Goal: Contribute content: Contribute content

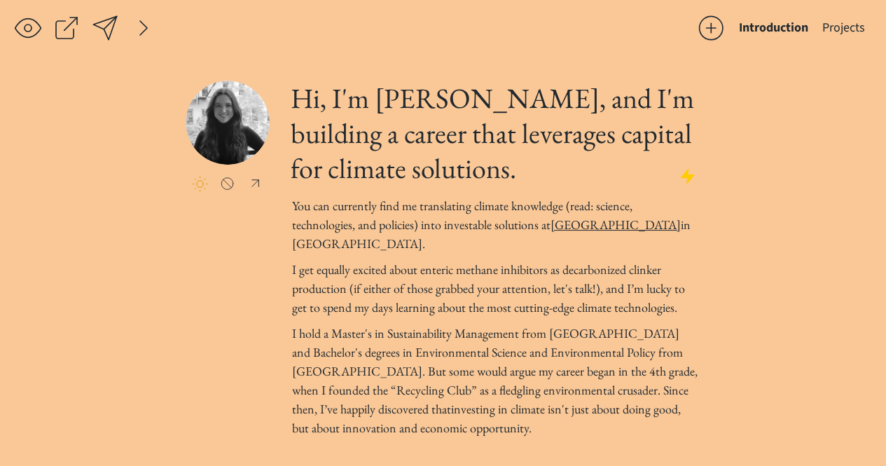
click at [444, 57] on div "Introduction Projects click to upload a picture Hi, I'm [PERSON_NAME], and I'm …" at bounding box center [443, 278] width 886 height 556
click at [198, 183] on div at bounding box center [200, 184] width 16 height 16
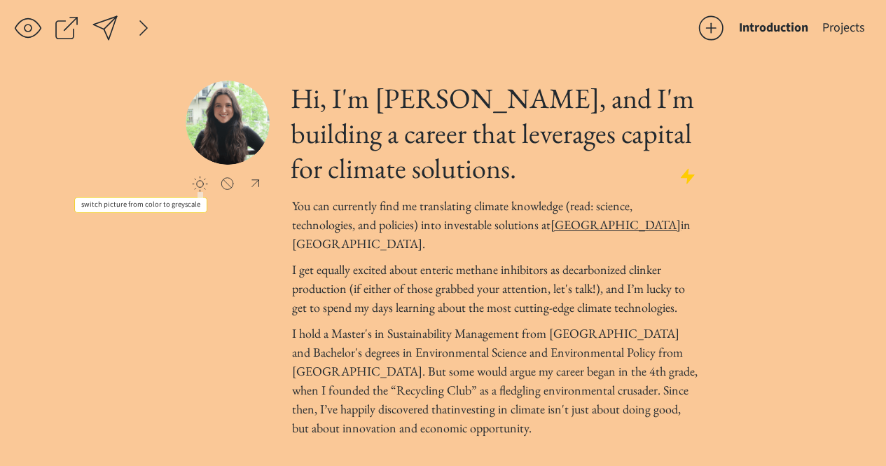
click at [198, 183] on div at bounding box center [200, 184] width 16 height 16
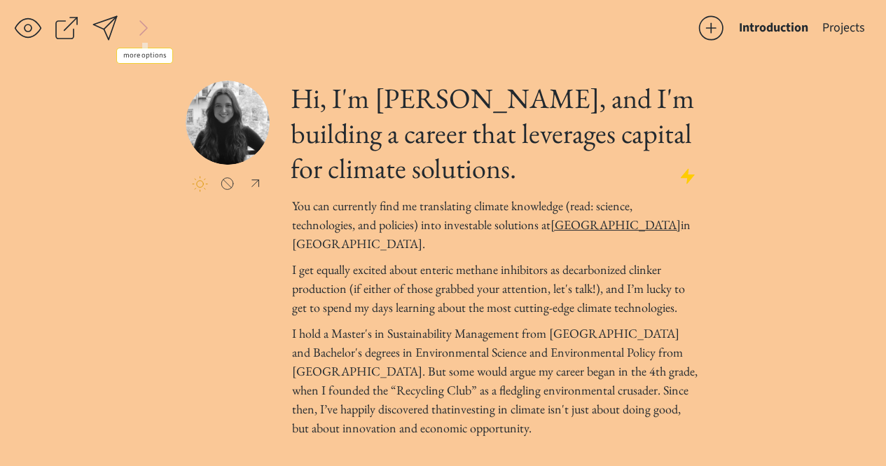
click at [145, 25] on div at bounding box center [144, 28] width 28 height 28
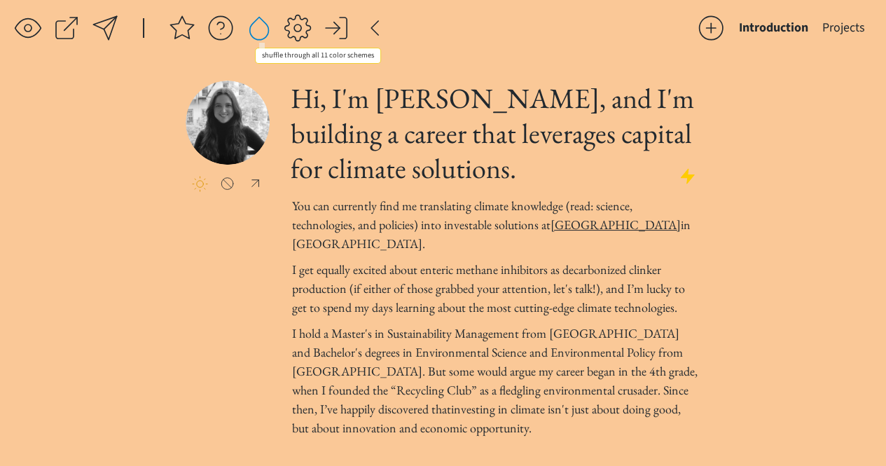
click at [260, 28] on div at bounding box center [259, 28] width 28 height 28
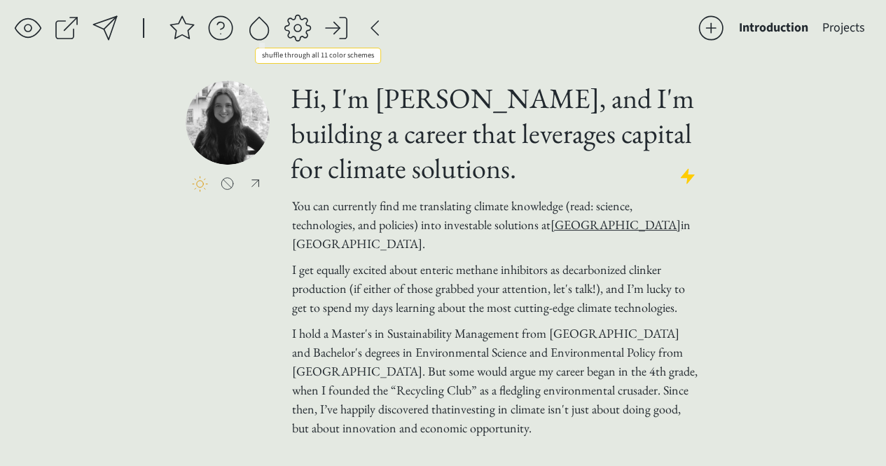
click at [260, 28] on div at bounding box center [259, 28] width 28 height 28
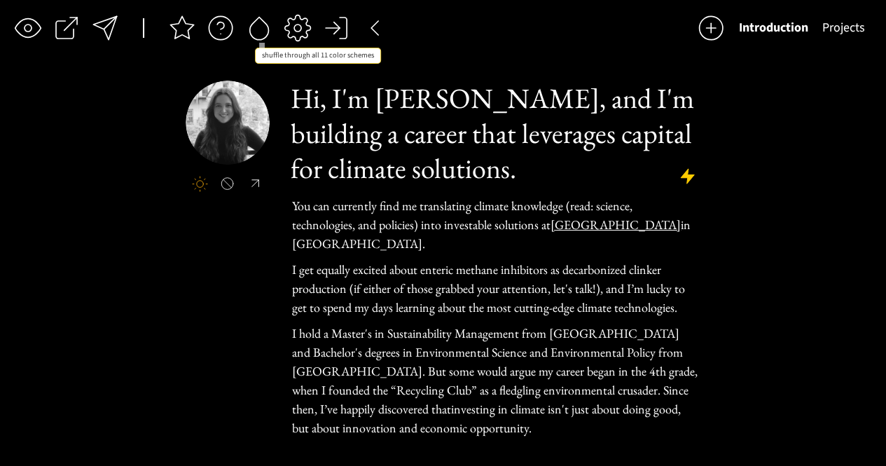
click at [260, 28] on div at bounding box center [259, 28] width 28 height 28
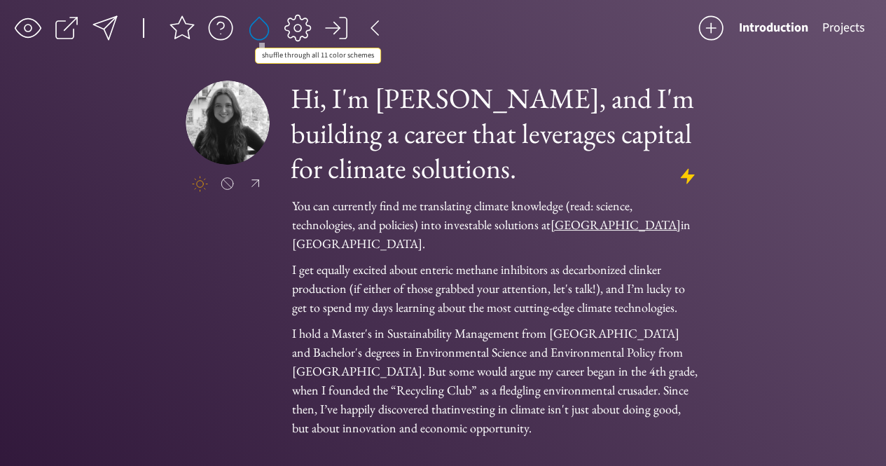
click at [260, 28] on div at bounding box center [259, 28] width 28 height 28
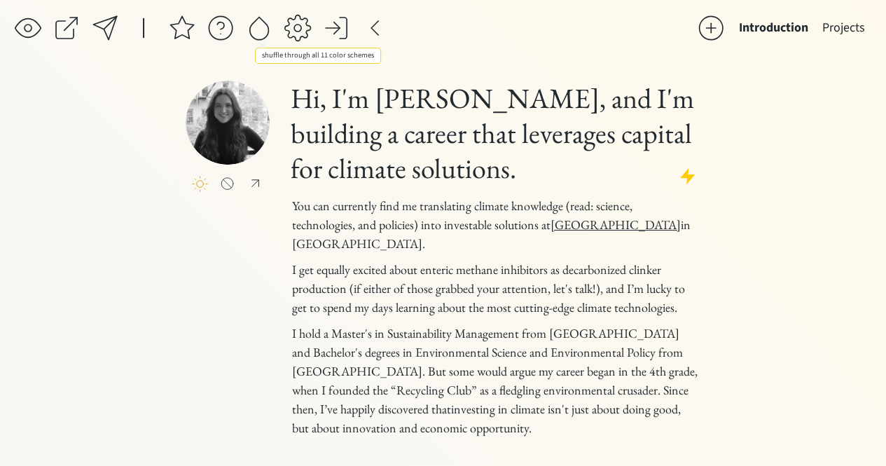
click at [260, 28] on div at bounding box center [259, 28] width 28 height 28
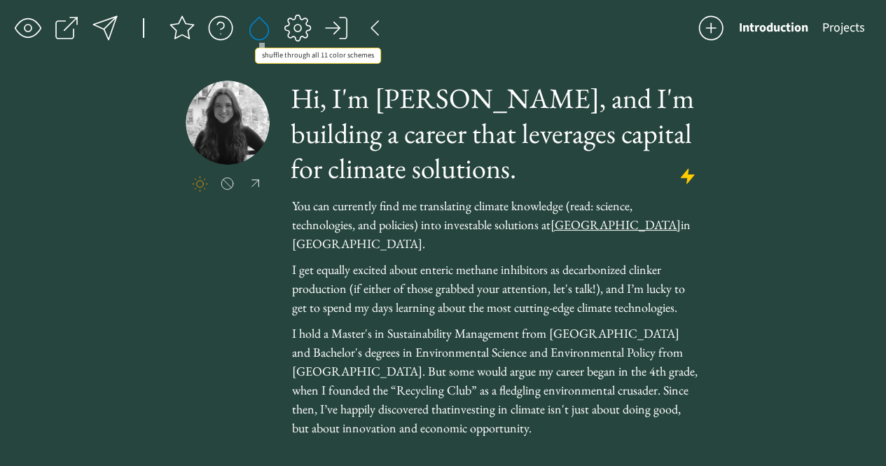
click at [260, 28] on div at bounding box center [259, 28] width 28 height 28
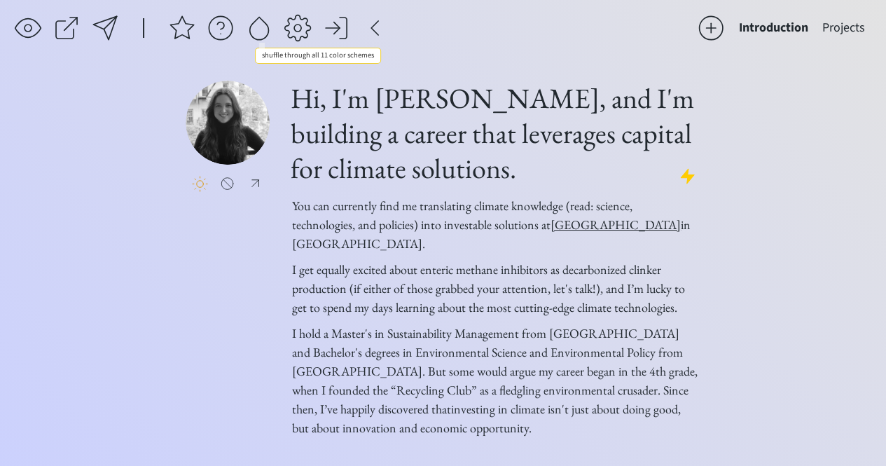
click at [260, 28] on div at bounding box center [259, 28] width 28 height 28
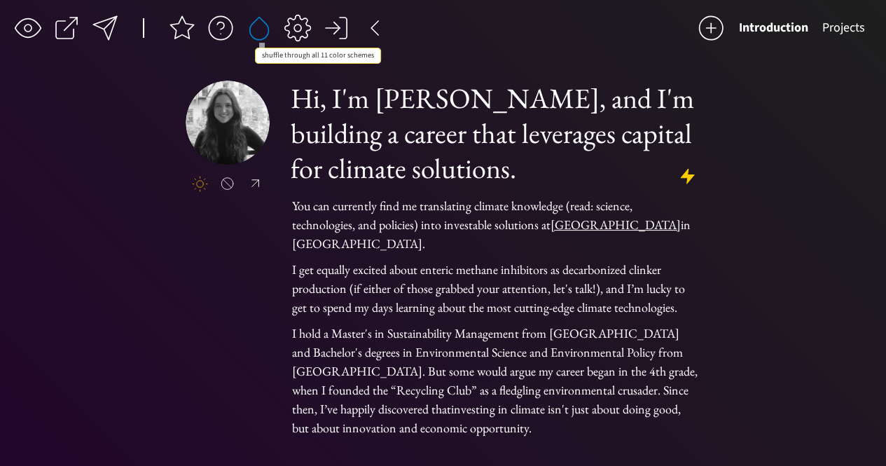
click at [260, 28] on div at bounding box center [259, 28] width 28 height 28
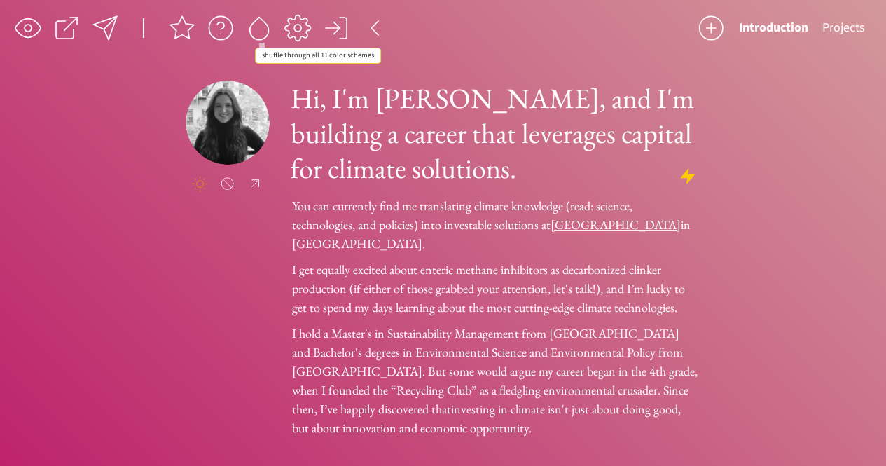
click at [260, 28] on div at bounding box center [259, 28] width 28 height 28
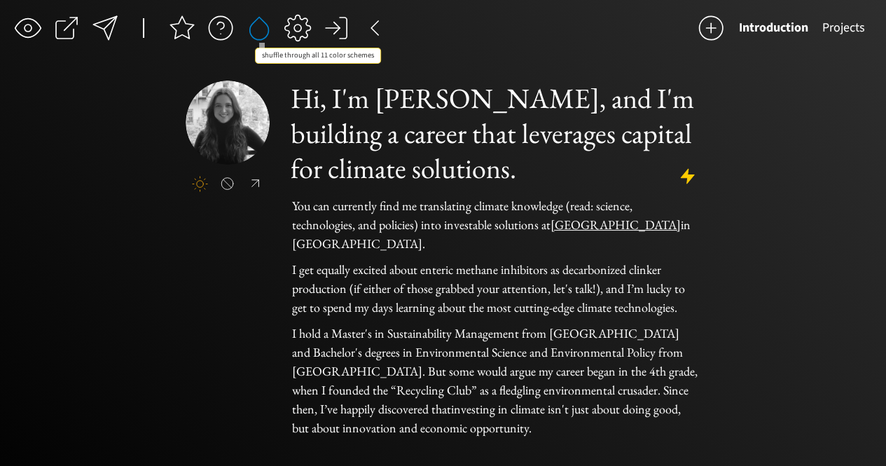
click at [260, 28] on div at bounding box center [259, 28] width 28 height 28
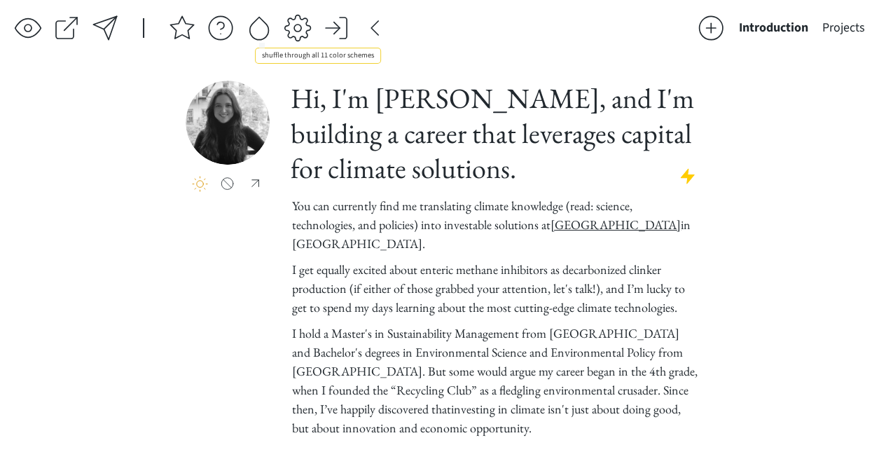
click at [260, 28] on div at bounding box center [259, 28] width 28 height 28
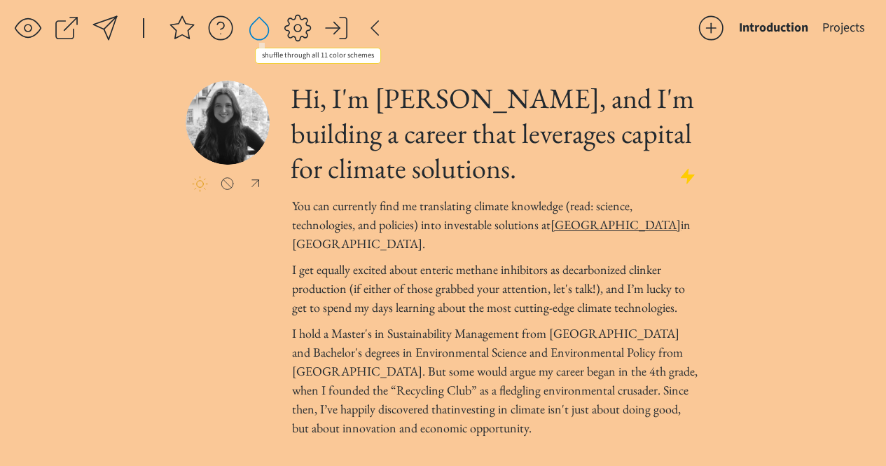
click at [260, 28] on div at bounding box center [259, 28] width 28 height 28
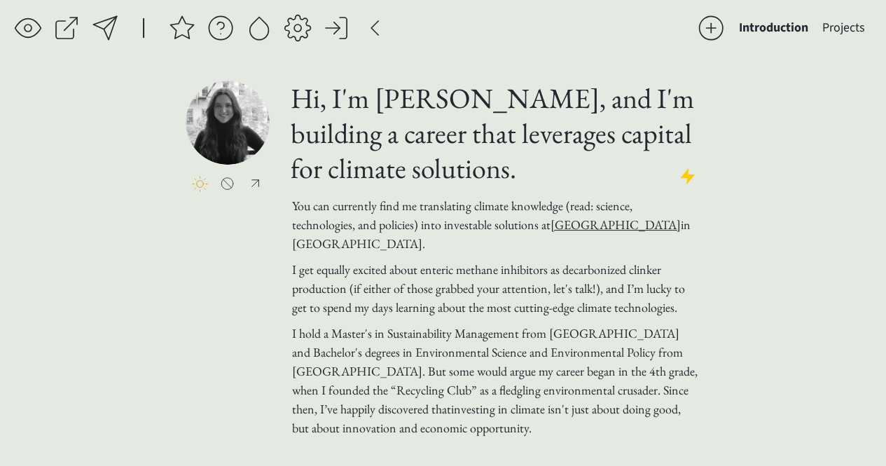
click at [225, 264] on div "click to upload a picture Hi, I'm [PERSON_NAME], and I'm building a career that…" at bounding box center [443, 308] width 515 height 455
click at [374, 29] on div at bounding box center [375, 28] width 28 height 28
click at [847, 33] on button "Projects" at bounding box center [843, 28] width 57 height 28
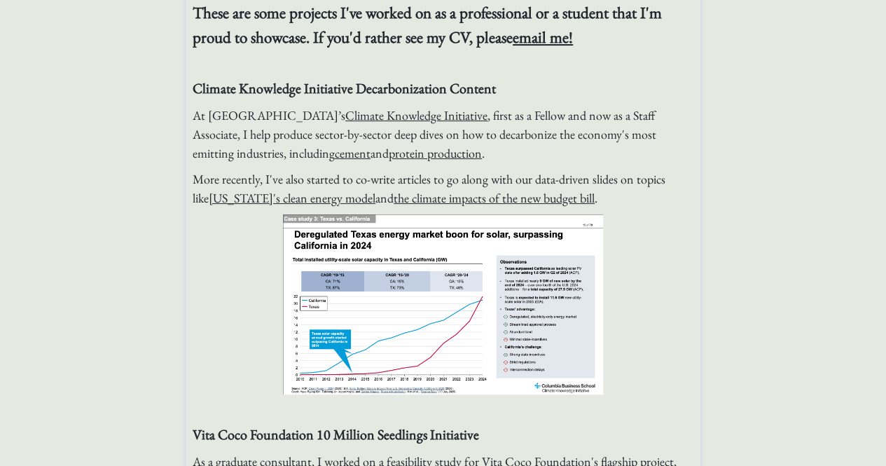
scroll to position [88, 0]
click at [562, 155] on p "At Columbia Business School’s Climate Knowledge Initiative , first as a Fellow …" at bounding box center [443, 133] width 501 height 57
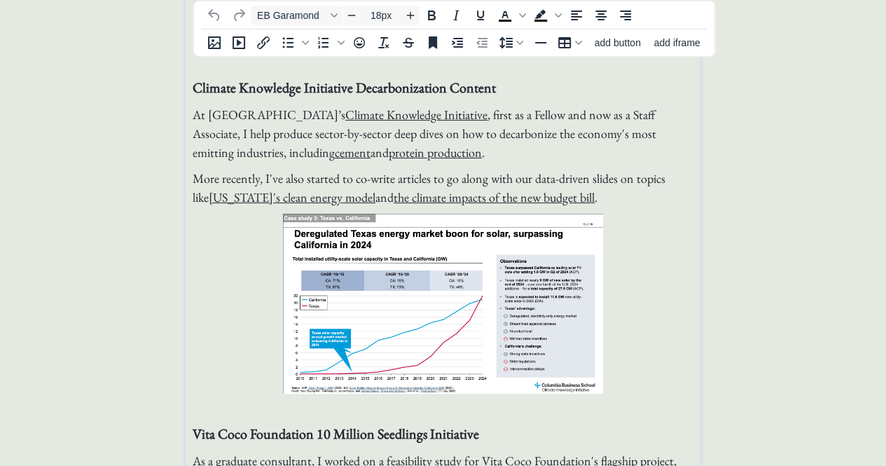
click at [585, 198] on p "More recently, I've also started to co-write articles to go along with our data…" at bounding box center [443, 188] width 501 height 38
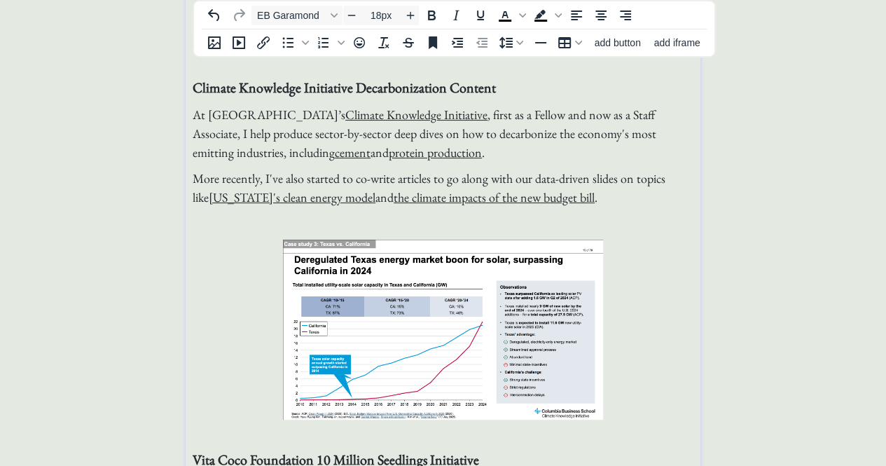
click at [576, 198] on p "More recently, I've also started to co-write articles to go along with our data…" at bounding box center [443, 188] width 501 height 38
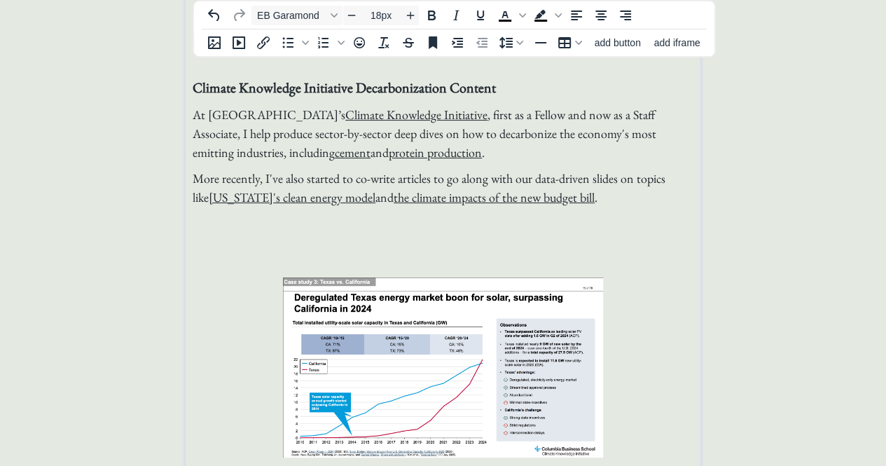
paste div
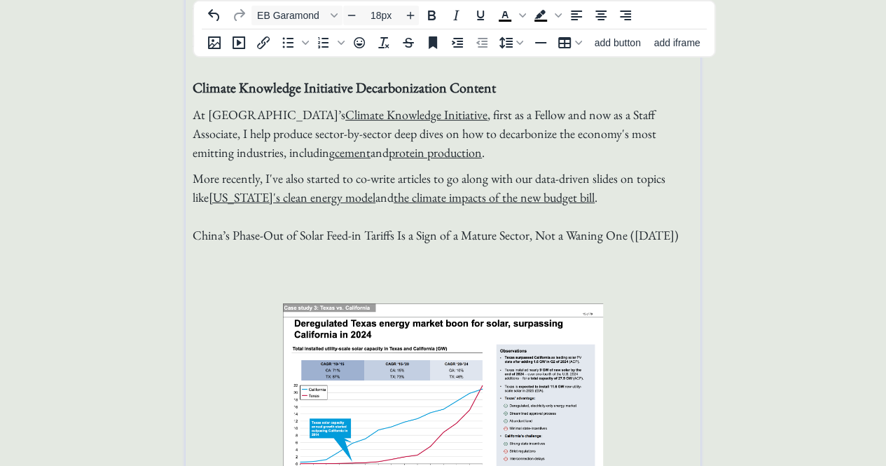
click at [265, 257] on p at bounding box center [443, 260] width 501 height 19
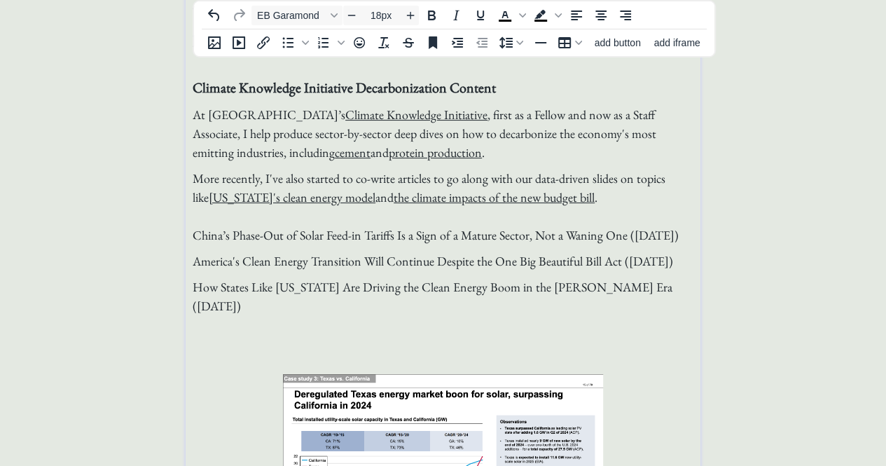
click at [263, 322] on p at bounding box center [443, 331] width 501 height 19
type input "18px"
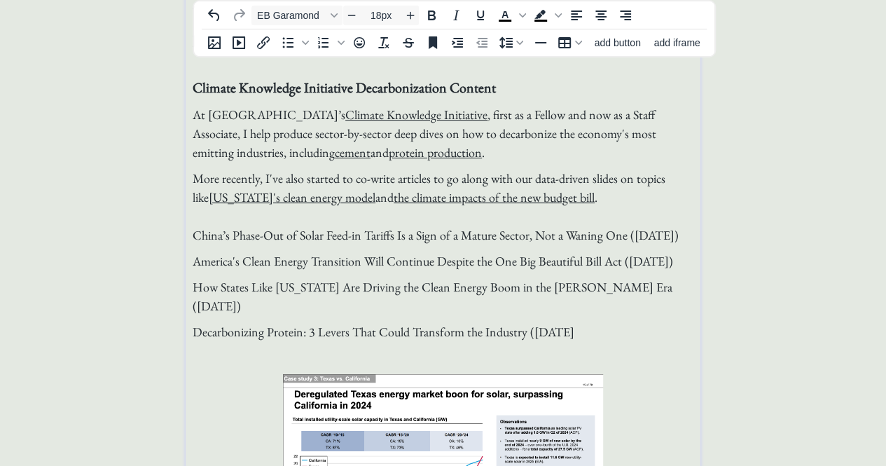
click at [603, 291] on span "How States Like [US_STATE] Are Driving the Clean Energy Boom in the [PERSON_NAM…" at bounding box center [433, 296] width 480 height 35
click at [653, 261] on span "America's Clean Energy Transition Will Continue Despite the One Big Beautiful B…" at bounding box center [433, 261] width 480 height 16
click at [659, 258] on span "America's Clean Energy Transition Will Continue Despite the One Big Beautiful B…" at bounding box center [441, 261] width 496 height 16
click at [664, 231] on span "More recently, I've also started to co-write articles to go along with our data…" at bounding box center [436, 206] width 486 height 73
click at [678, 236] on span "More recently, I've also started to co-write articles to go along with our data…" at bounding box center [436, 206] width 486 height 73
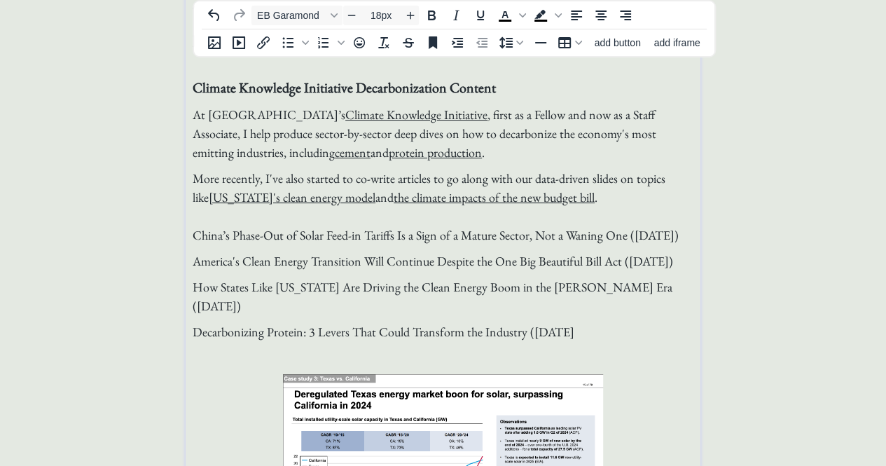
click at [657, 269] on span "America's Clean Energy Transition Will Continue Despite the One Big Beautiful B…" at bounding box center [433, 261] width 480 height 16
click at [616, 306] on span "How States Like [US_STATE] Are Driving the Clean Energy Boom in the [PERSON_NAM…" at bounding box center [433, 296] width 480 height 35
click at [483, 244] on p "More recently, I've also started to co-write articles to go along with our data…" at bounding box center [443, 207] width 501 height 76
click at [336, 230] on span "More recently, I've also started to co-write articles to go along with our data…" at bounding box center [436, 206] width 486 height 73
click at [237, 269] on span "America's Clean Energy Transition Will Continue Despite the One Big Beautiful B…" at bounding box center [433, 261] width 480 height 16
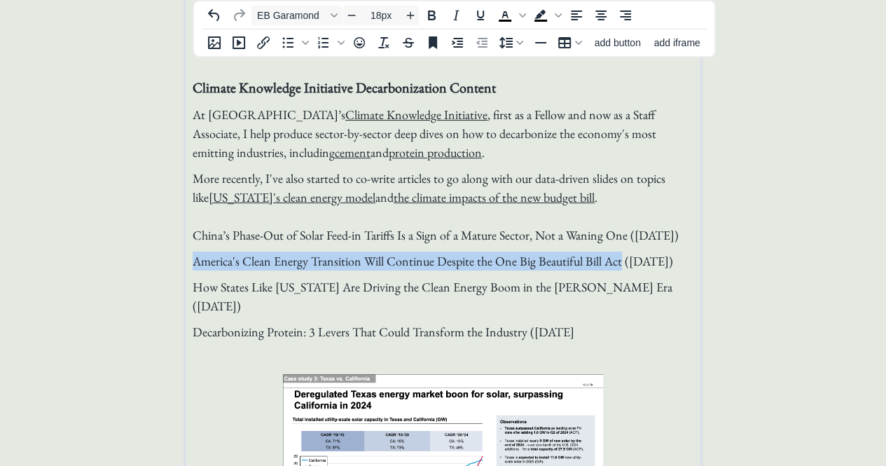
drag, startPoint x: 193, startPoint y: 277, endPoint x: 618, endPoint y: 279, distance: 425.8
click at [618, 269] on span "America's Clean Energy Transition Will Continue Despite the One Big Beautiful B…" at bounding box center [433, 261] width 480 height 16
click at [422, 246] on icon "Link" at bounding box center [418, 246] width 13 height 13
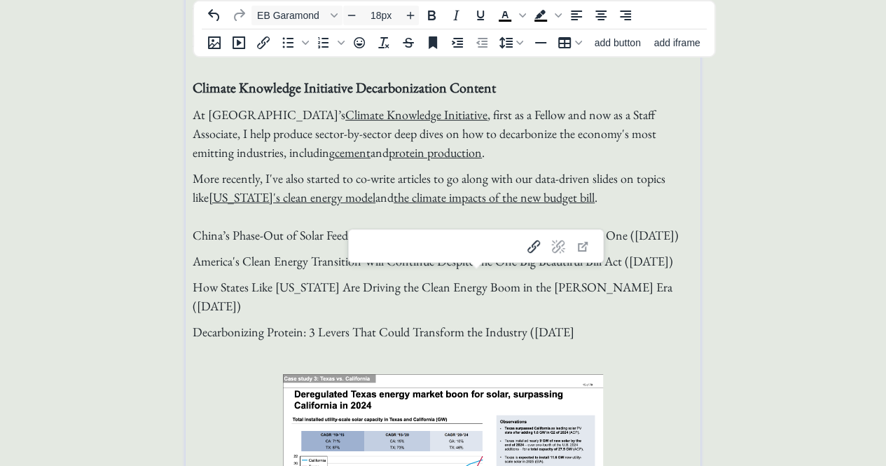
type input "[URL][DOMAIN_NAME]"
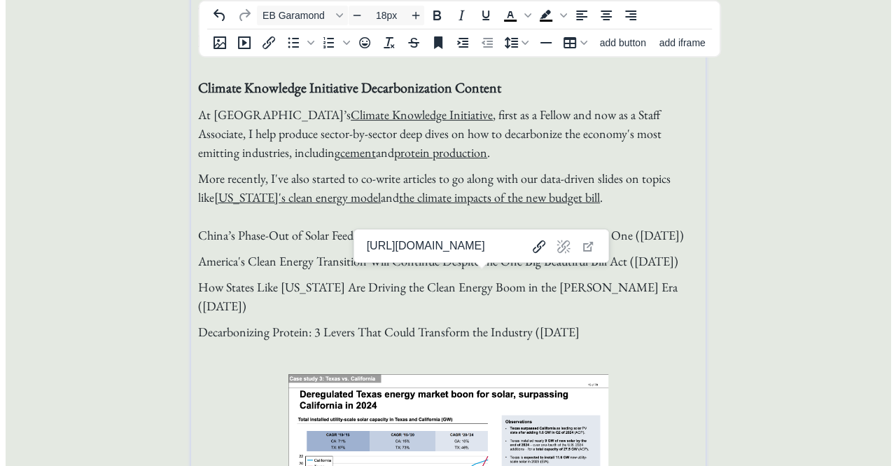
scroll to position [0, 324]
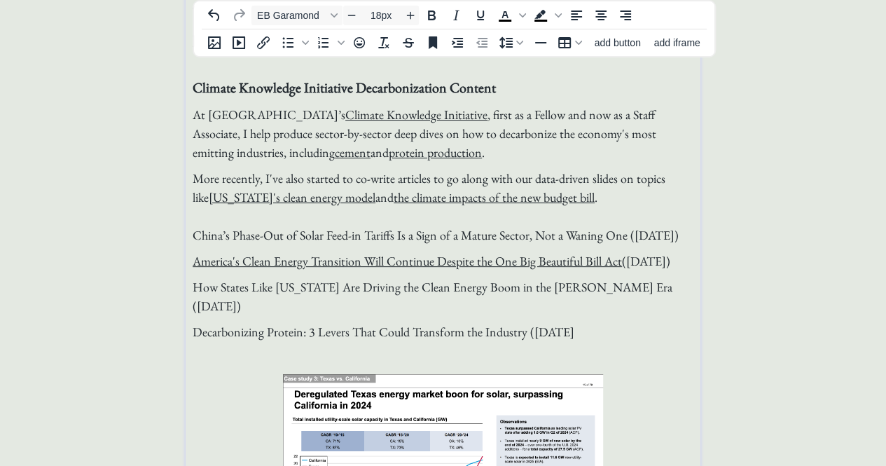
click at [507, 300] on span "How States Like [US_STATE] Are Driving the Clean Energy Boom in the [PERSON_NAM…" at bounding box center [433, 296] width 480 height 35
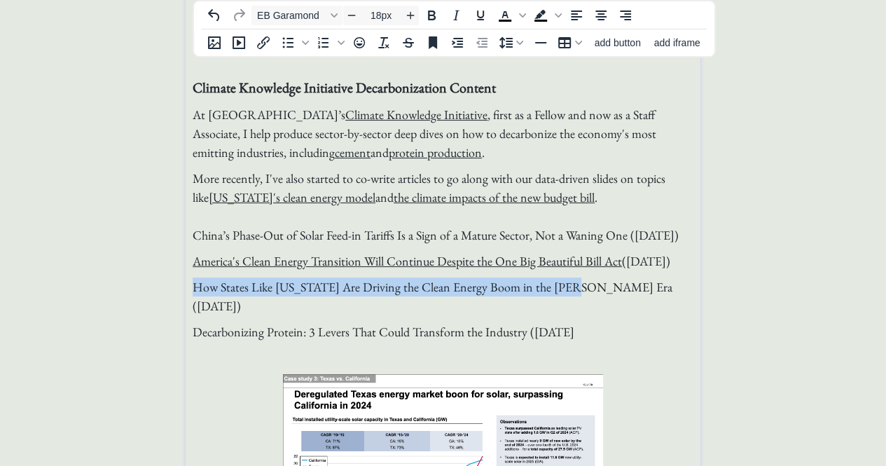
drag, startPoint x: 563, startPoint y: 309, endPoint x: 189, endPoint y: 297, distance: 374.2
click at [265, 46] on icon "Insert/edit link" at bounding box center [263, 42] width 17 height 17
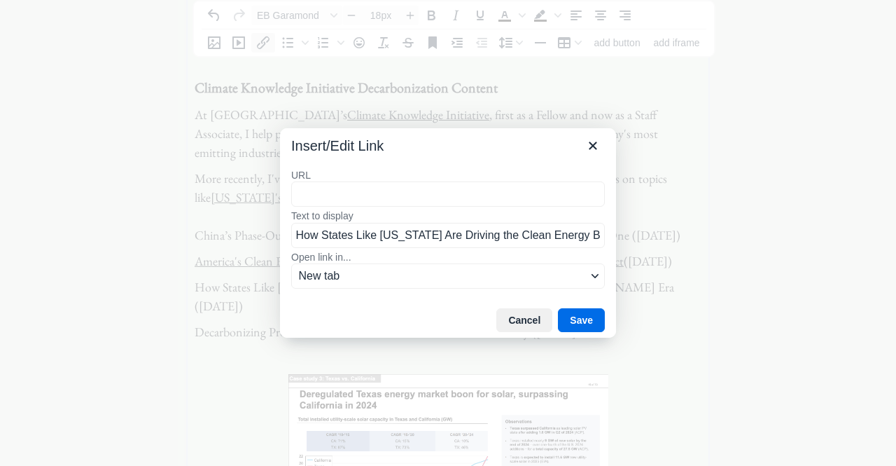
type input "[URL][DOMAIN_NAME][US_STATE][PERSON_NAME]"
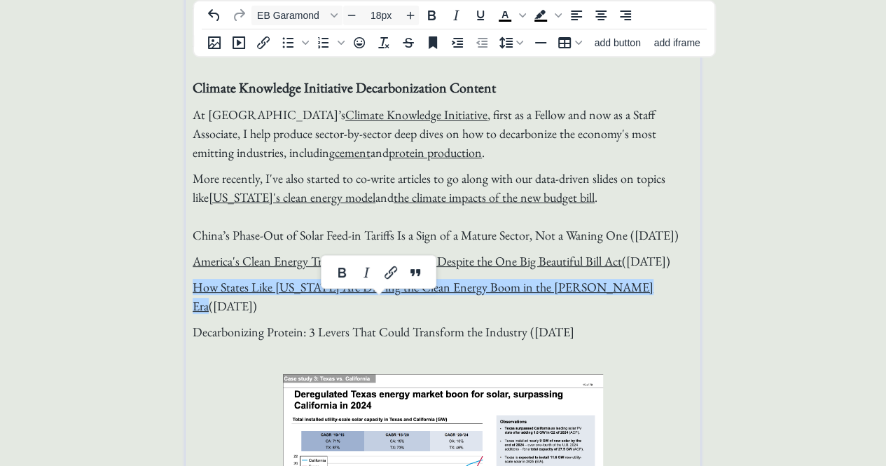
click at [688, 270] on p "America's Clean Energy Transition Will Continue Despite the One Big Beautiful B…" at bounding box center [443, 260] width 501 height 19
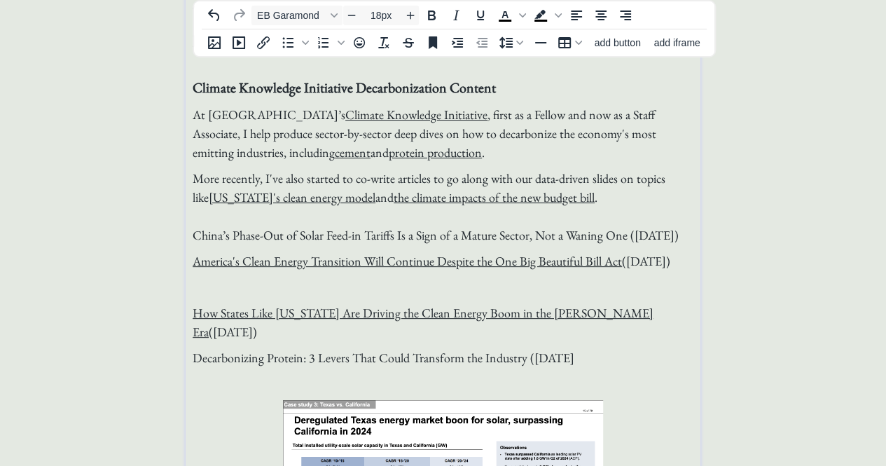
click at [514, 354] on span "Decarbonizing Protein: 3 Levers That Could Transform the Industry ([DATE]" at bounding box center [384, 357] width 382 height 16
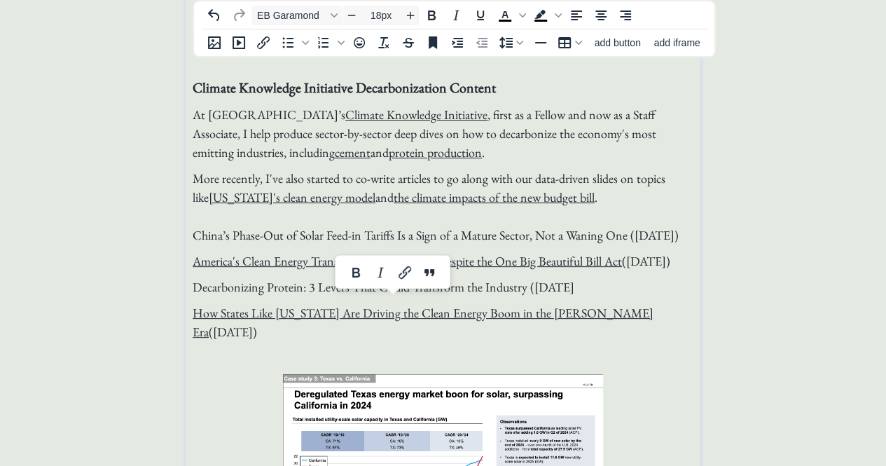
click at [574, 295] on span "Decarbonizing Protein: 3 Levers That Could Transform the Industry ([DATE]" at bounding box center [384, 287] width 382 height 16
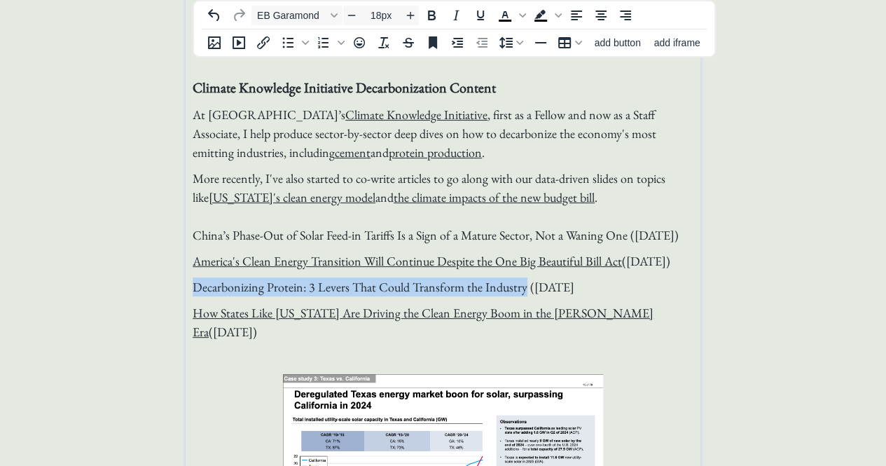
drag, startPoint x: 522, startPoint y: 308, endPoint x: 190, endPoint y: 305, distance: 332.0
click at [261, 41] on icon "Insert/edit link" at bounding box center [263, 42] width 17 height 17
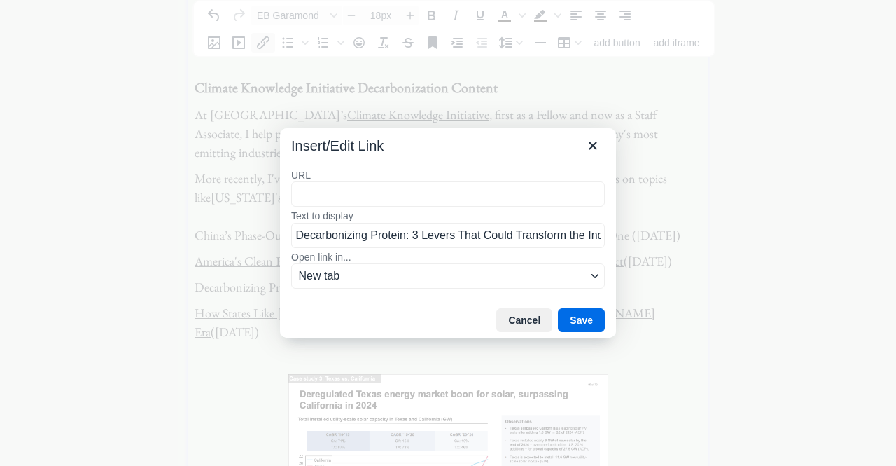
type input "[URL][DOMAIN_NAME]"
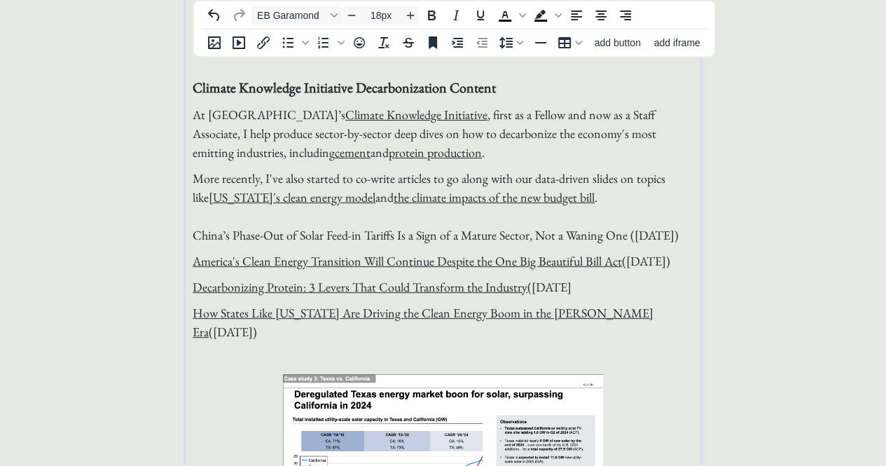
click at [623, 296] on p "Decarbonizing Protein: 3 Levers That Could Transform the Industry ([DATE]" at bounding box center [443, 286] width 501 height 19
click at [670, 337] on p "How States Like [US_STATE] Are Driving the Clean Energy Boom in the [PERSON_NAM…" at bounding box center [443, 322] width 501 height 38
click at [249, 237] on span "More recently, I've also started to co-write articles to go along with our data…" at bounding box center [436, 206] width 486 height 73
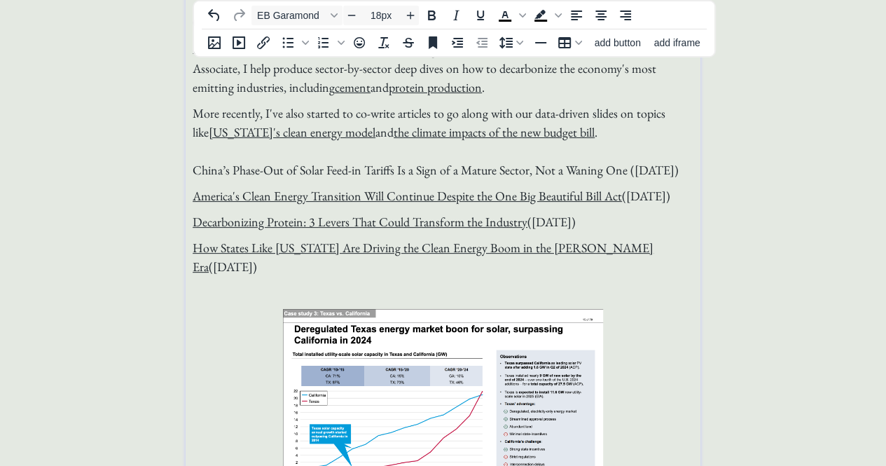
scroll to position [154, 0]
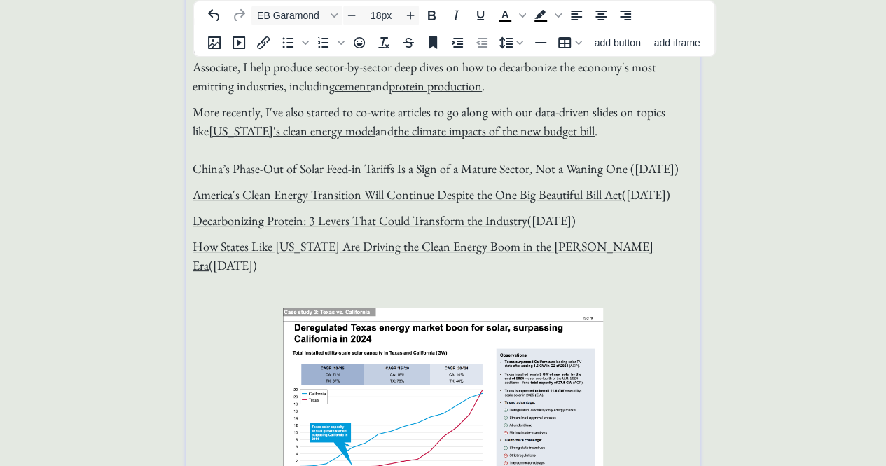
click at [642, 166] on span "More recently, I've also started to co-write articles to go along with our data…" at bounding box center [436, 140] width 486 height 73
click at [615, 178] on p "More recently, I've also started to co-write articles to go along with our data…" at bounding box center [443, 140] width 501 height 76
click at [193, 168] on span "More recently, I've also started to co-write articles to go along with our data…" at bounding box center [436, 140] width 486 height 73
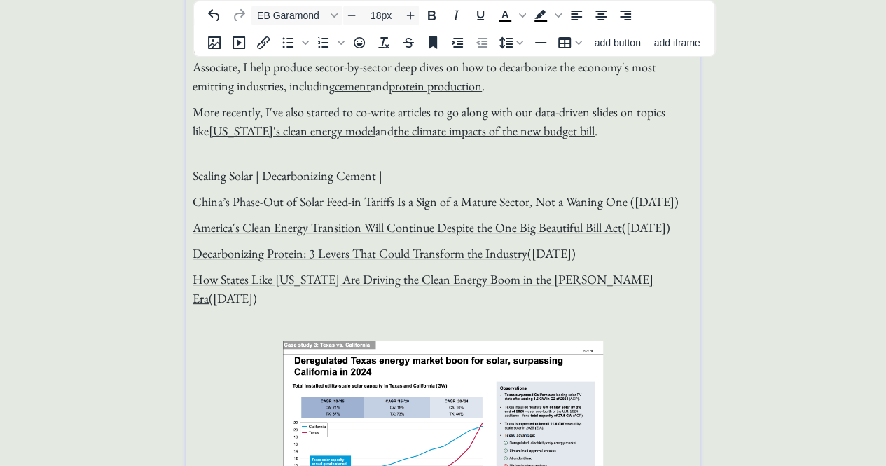
click at [255, 176] on span "Scaling Solar | Decarbonizing Cement |" at bounding box center [288, 175] width 190 height 16
drag, startPoint x: 252, startPoint y: 174, endPoint x: 185, endPoint y: 169, distance: 67.4
click at [268, 40] on icon "Insert/edit link" at bounding box center [263, 42] width 13 height 13
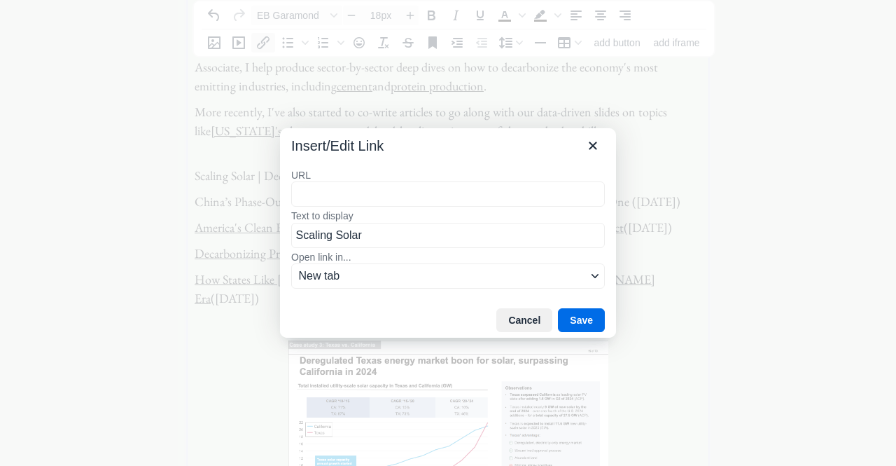
type input "[URL][DOMAIN_NAME]"
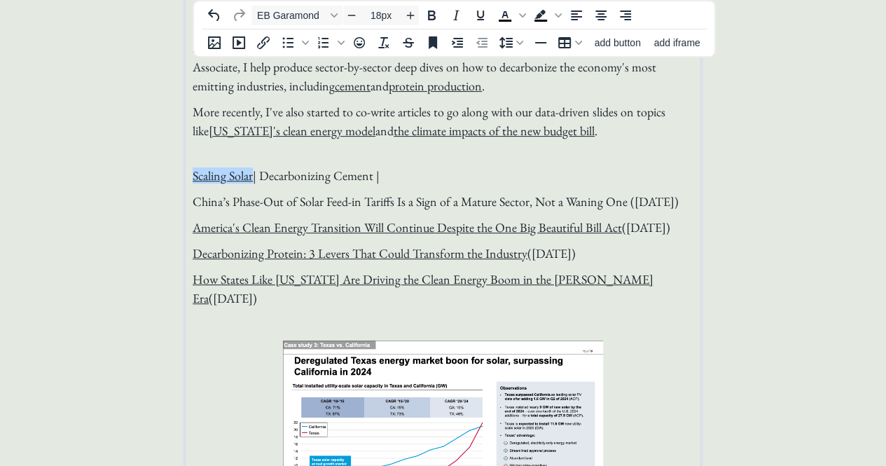
click at [318, 166] on p "Scaling Solar | Decarbonizing Cement |" at bounding box center [443, 175] width 501 height 19
drag, startPoint x: 264, startPoint y: 172, endPoint x: 373, endPoint y: 174, distance: 109.3
click at [373, 174] on span "Scaling Solar | Decarbonizing Cement |" at bounding box center [286, 175] width 187 height 16
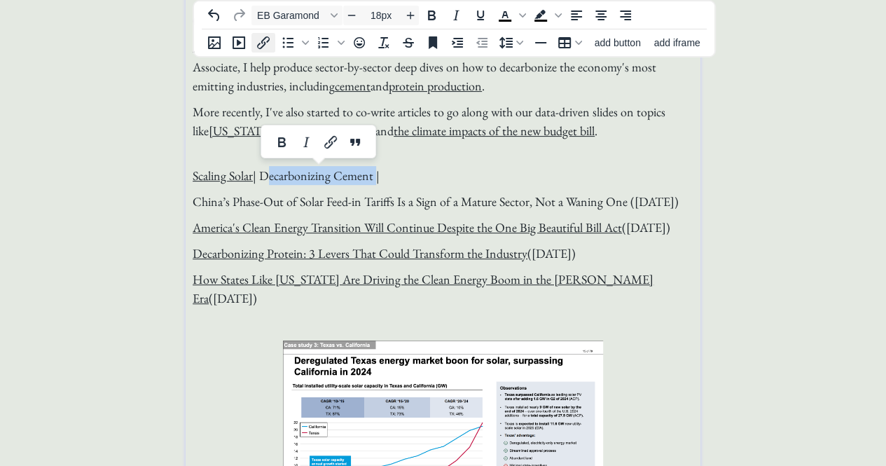
click at [265, 43] on icon "Insert/edit link" at bounding box center [263, 42] width 13 height 13
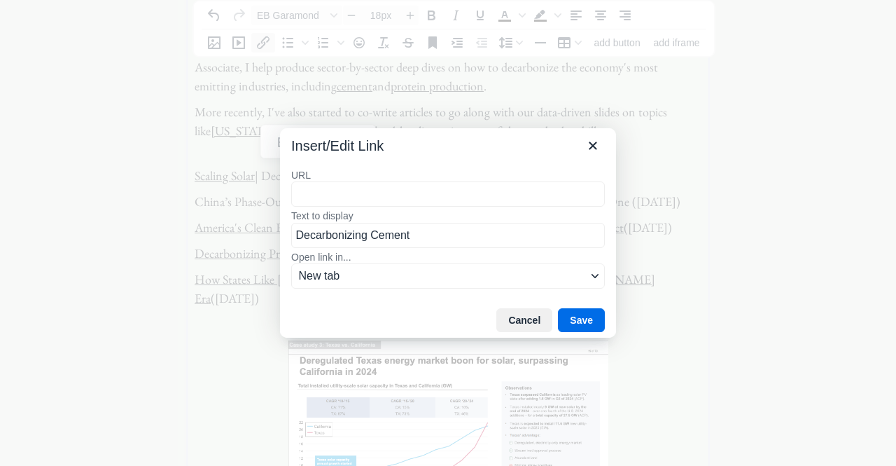
type input "[URL][DOMAIN_NAME]"
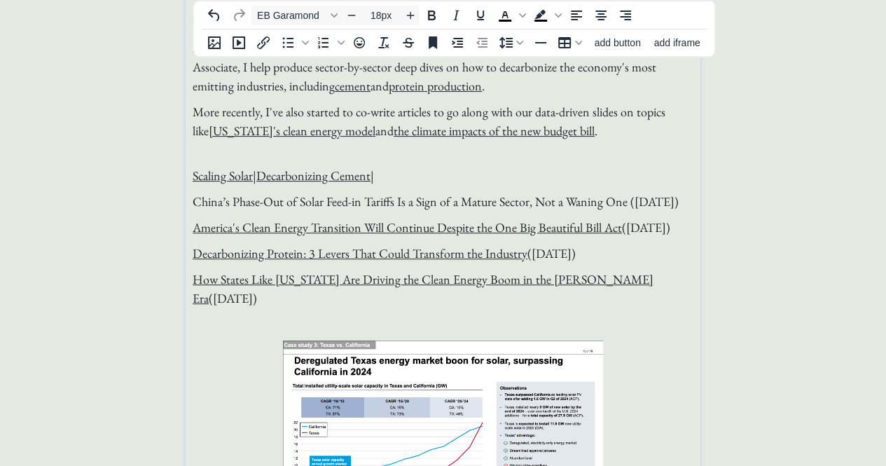
click at [424, 170] on p "Scaling Solar | Decarbonizing Cement |" at bounding box center [443, 175] width 501 height 19
click at [408, 176] on p "Scaling Solar | Decarbonizing Cement |" at bounding box center [443, 175] width 501 height 19
drag, startPoint x: 496, startPoint y: 174, endPoint x: 382, endPoint y: 173, distance: 114.2
click at [382, 173] on p "Scaling Solar | Decarbonizing Cement | Sustainable Proteins" at bounding box center [443, 175] width 501 height 19
click at [441, 146] on icon "Link" at bounding box center [444, 142] width 17 height 17
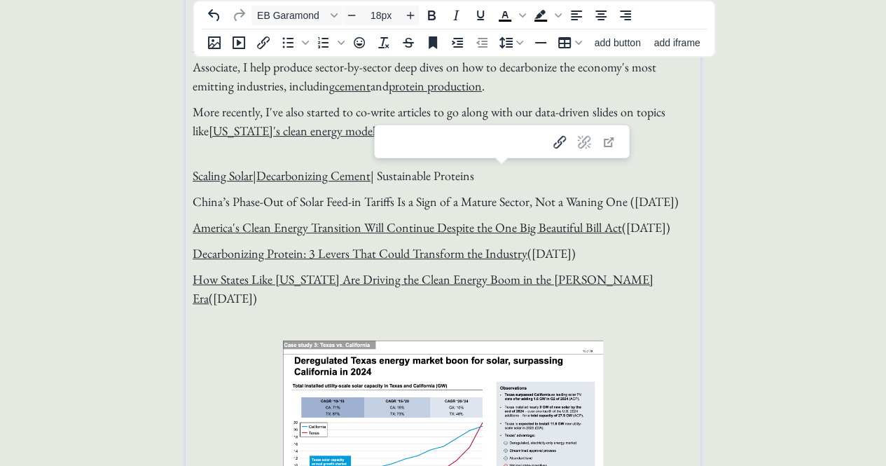
type input "[URL][DOMAIN_NAME]"
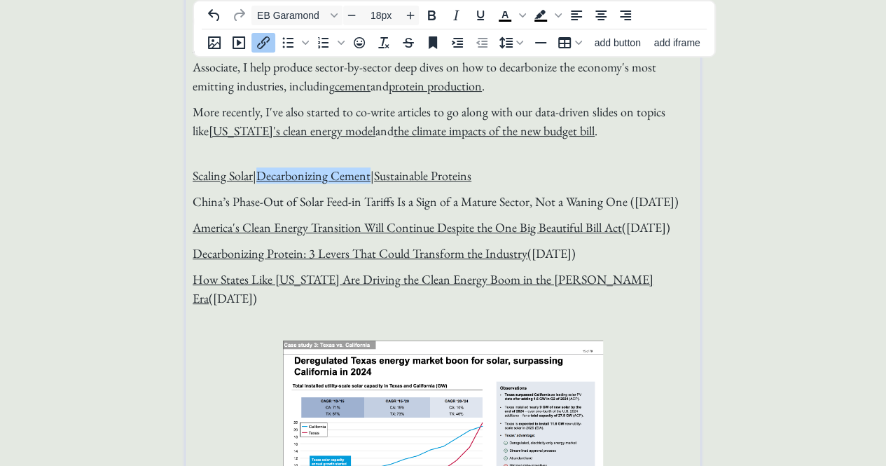
click at [337, 176] on link "Decarbonizing Cement" at bounding box center [313, 175] width 114 height 16
click at [289, 211] on p "China’s Phase-Out of Solar Feed-in Tariffs Is a Sign of a Mature Sector, Not a …" at bounding box center [443, 201] width 501 height 19
click at [551, 207] on span "China’s Phase-Out of Solar Feed-in Tariffs Is a Sign of a Mature Sector, Not a …" at bounding box center [436, 201] width 486 height 16
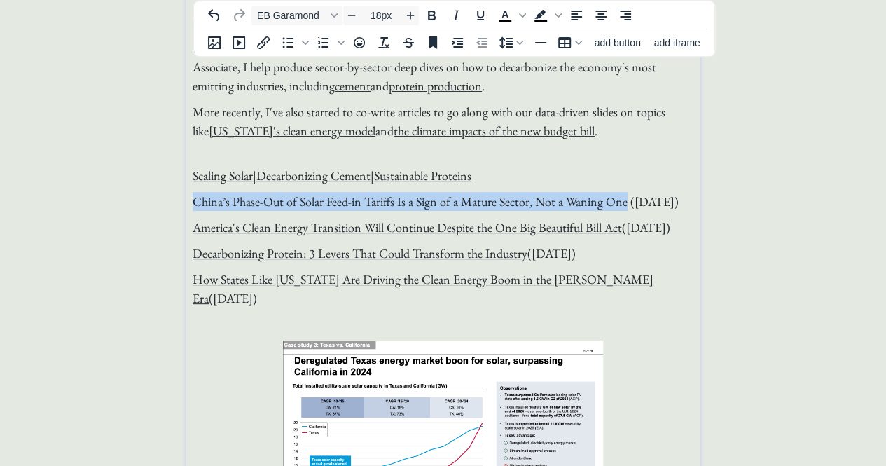
drag, startPoint x: 623, startPoint y: 200, endPoint x: 194, endPoint y: 207, distance: 429.4
click at [194, 207] on span "China’s Phase-Out of Solar Feed-in Tariffs Is a Sign of a Mature Sector, Not a …" at bounding box center [436, 201] width 486 height 16
click at [420, 166] on icon "Link" at bounding box center [421, 168] width 13 height 13
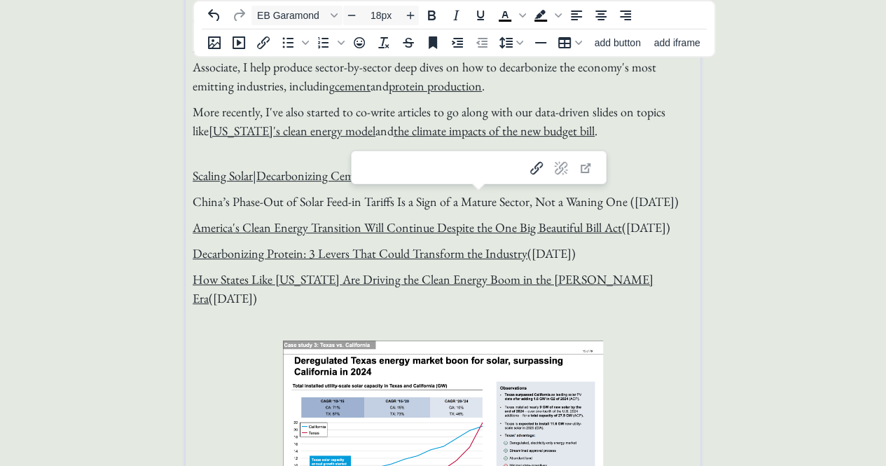
type input "[URL][DOMAIN_NAME]"
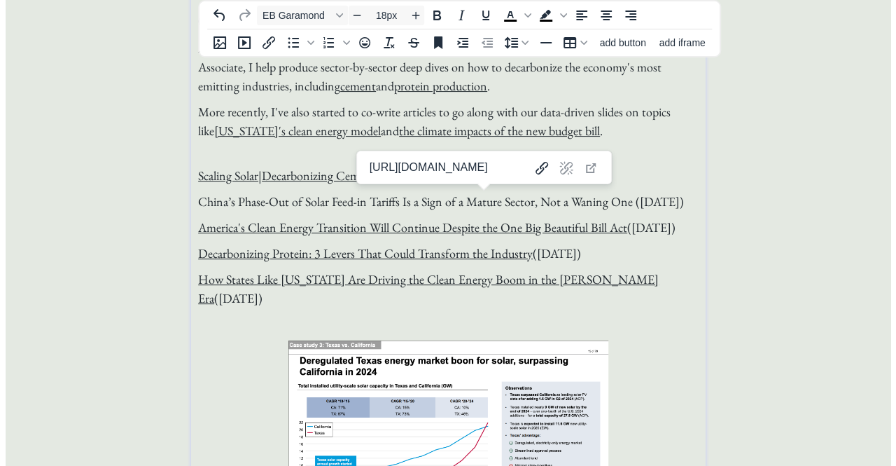
scroll to position [0, 262]
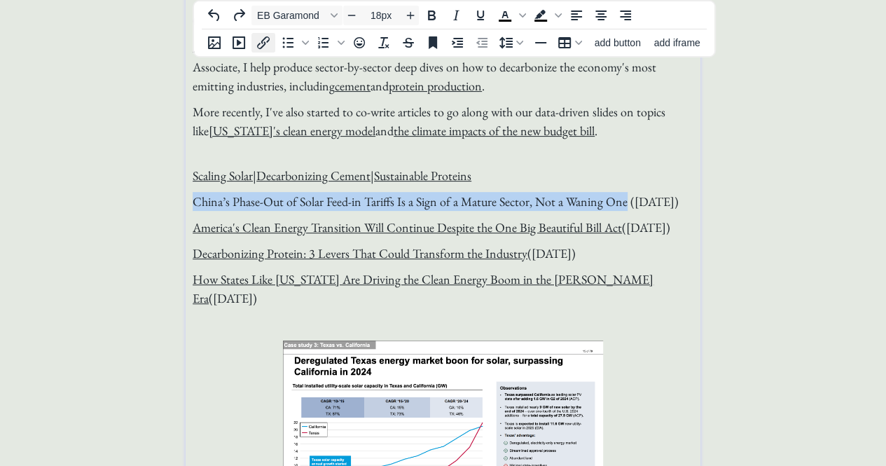
click at [263, 53] on button "Insert/edit link" at bounding box center [263, 43] width 24 height 20
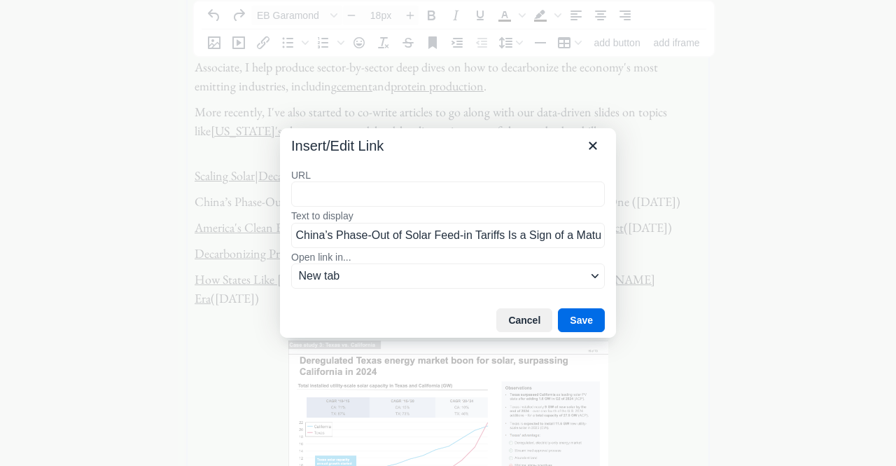
type input "[URL][DOMAIN_NAME]"
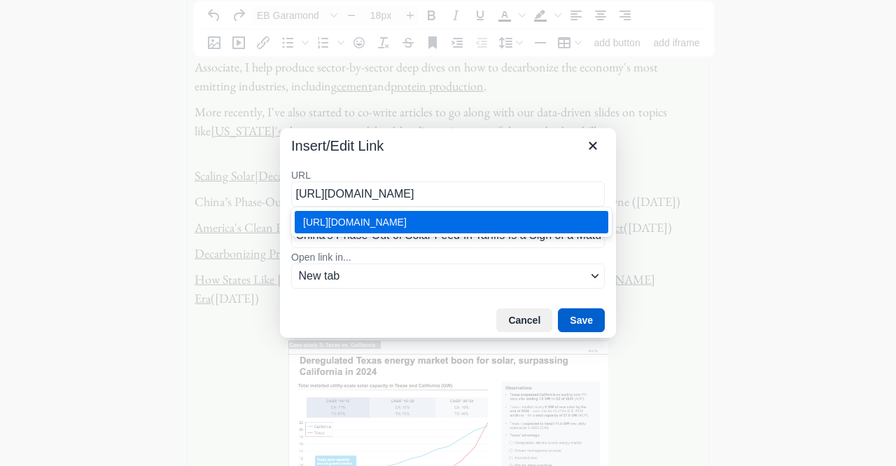
click at [585, 317] on button "Save" at bounding box center [581, 320] width 47 height 24
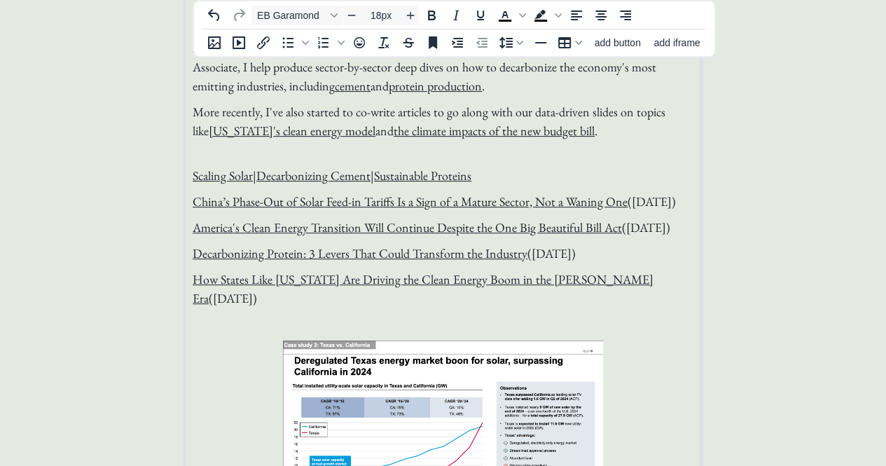
click at [657, 200] on span "China’s Phase-Out of Solar Feed-in Tariffs Is a Sign of a Mature Sector, Not a …" at bounding box center [434, 201] width 483 height 16
click at [545, 174] on p "Scaling Solar | Decarbonizing Cement | Sustainable Proteins" at bounding box center [443, 175] width 501 height 19
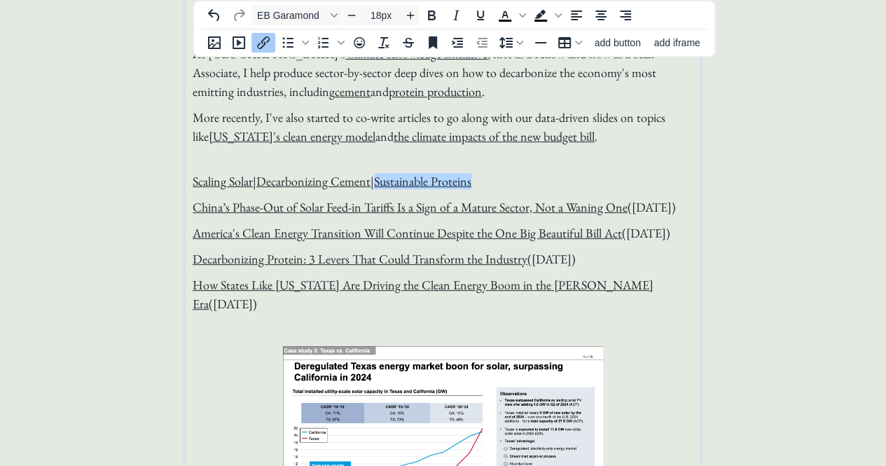
click at [497, 159] on p "More recently, I've also started to co-write articles to go along with our data…" at bounding box center [443, 136] width 501 height 57
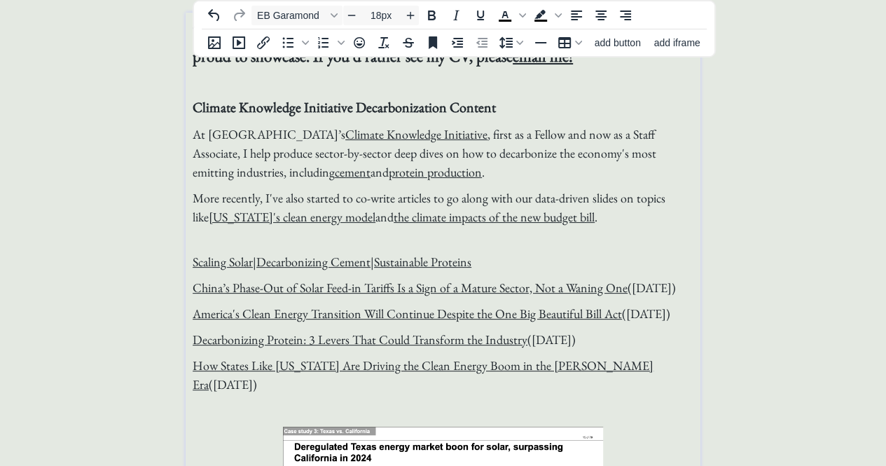
scroll to position [67, 0]
click at [256, 263] on span "Scaling Solar | Decarbonizing Cement | Sustainable Proteins﻿" at bounding box center [332, 262] width 279 height 16
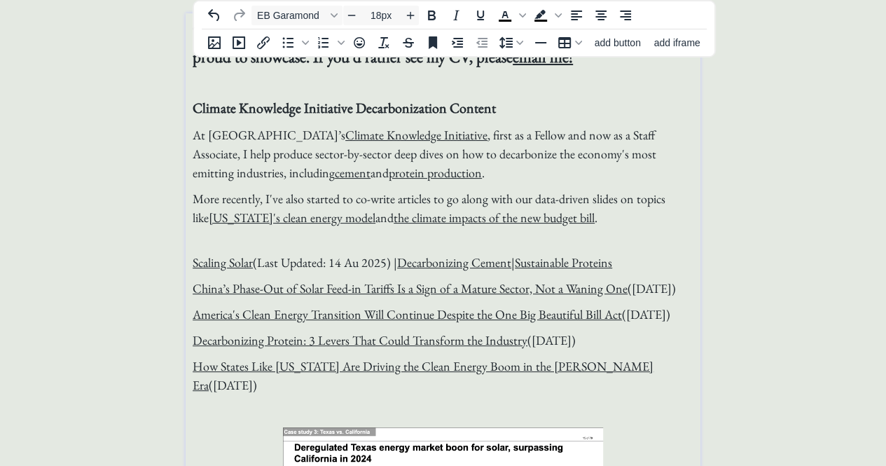
click at [389, 263] on span "Scaling Solar (Last Updated: 14 Au 2025) | Decarbonizing Cement | Sustainable P…" at bounding box center [403, 262] width 420 height 16
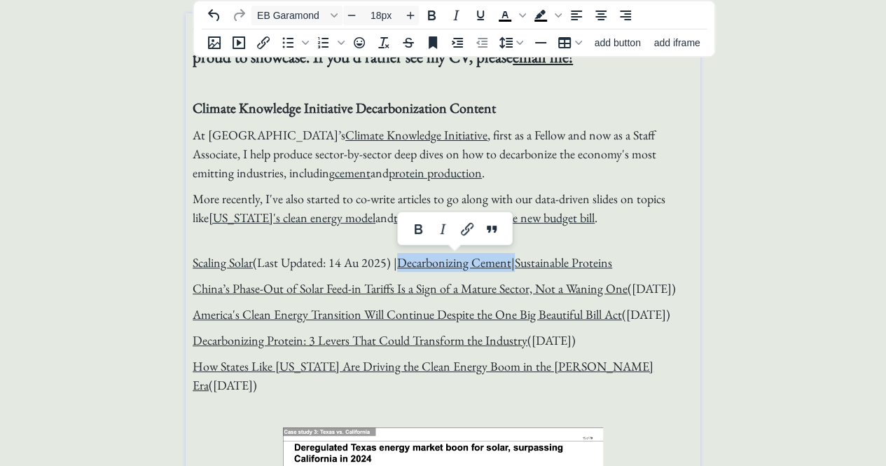
drag, startPoint x: 515, startPoint y: 263, endPoint x: 394, endPoint y: 261, distance: 121.9
click at [394, 261] on span "Scaling Solar (Last Updated: 14 Au 2025) | Decarbonizing Cement | Sustainable P…" at bounding box center [403, 262] width 420 height 16
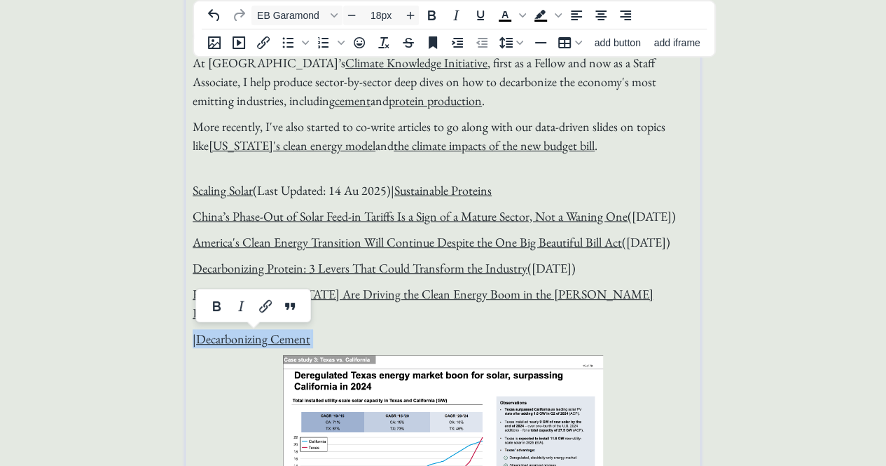
scroll to position [139, 0]
click at [196, 341] on span "|" at bounding box center [195, 339] width 4 height 16
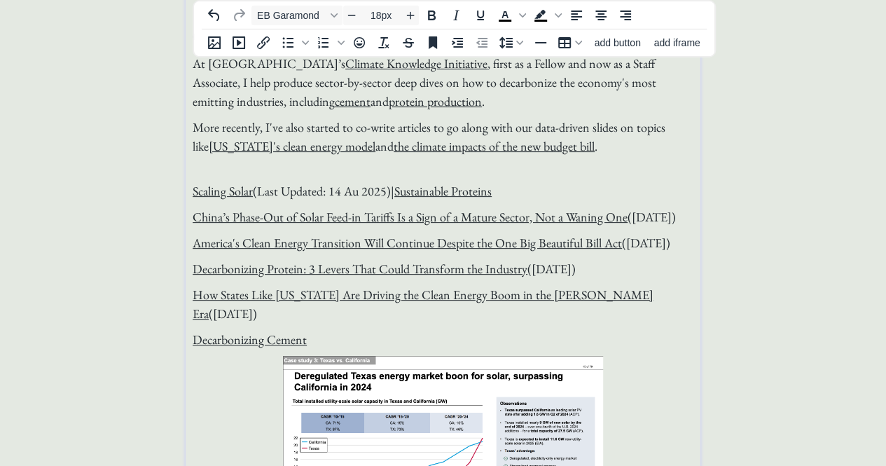
click at [352, 342] on p "﻿ Decarbonizing Cement" at bounding box center [443, 339] width 501 height 19
click at [352, 342] on p "Decarbonizing Cement" at bounding box center [443, 339] width 501 height 19
click at [621, 278] on p "Decarbonizing Protein: 3 Levers That Could Transform the Industry ([DATE])" at bounding box center [443, 268] width 501 height 19
click at [689, 252] on p "America's Clean Energy Transition Will Continue Despite the One Big Beautiful B…" at bounding box center [443, 242] width 501 height 19
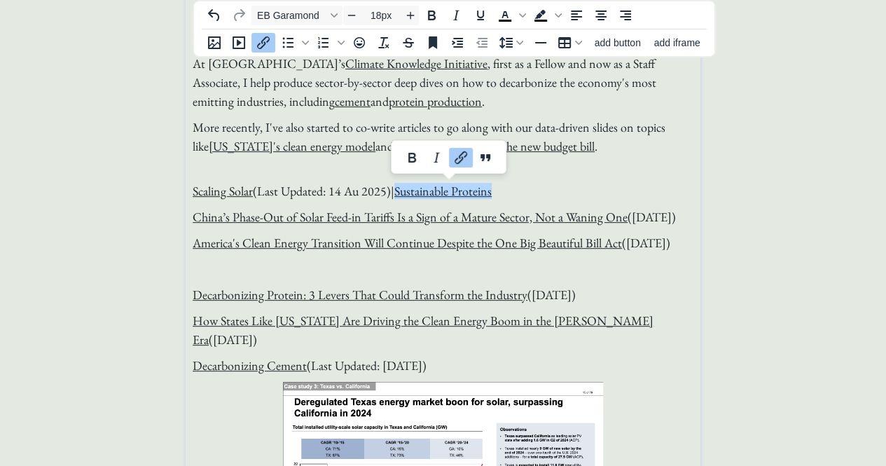
drag, startPoint x: 509, startPoint y: 192, endPoint x: 402, endPoint y: 194, distance: 107.2
click at [402, 194] on p "Scaling Solar (Last Updated: 14 Au 2025) | Sustainable Proteins﻿" at bounding box center [443, 190] width 501 height 19
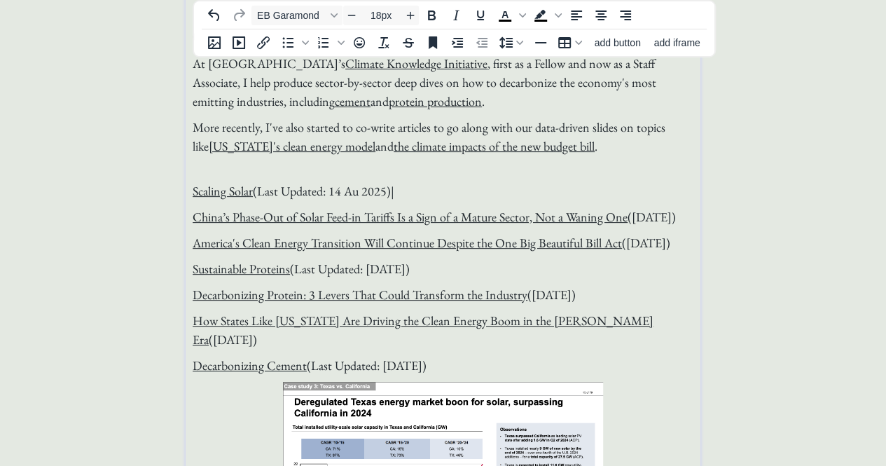
click at [437, 187] on p "Scaling Solar (Last Updated: 14 Au 2025) |" at bounding box center [443, 190] width 501 height 19
click at [390, 226] on p "China’s Phase-Out of Solar Feed-in Tariffs Is a Sign of a Mature Sector, Not a …" at bounding box center [443, 216] width 501 height 19
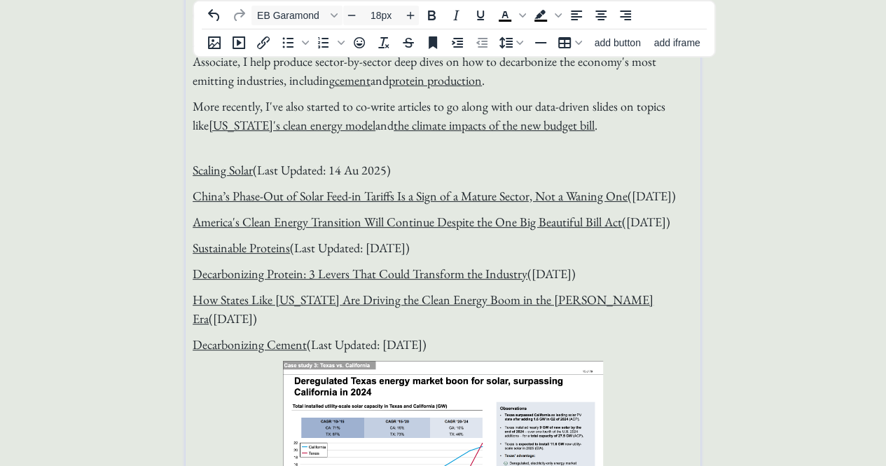
scroll to position [167, 0]
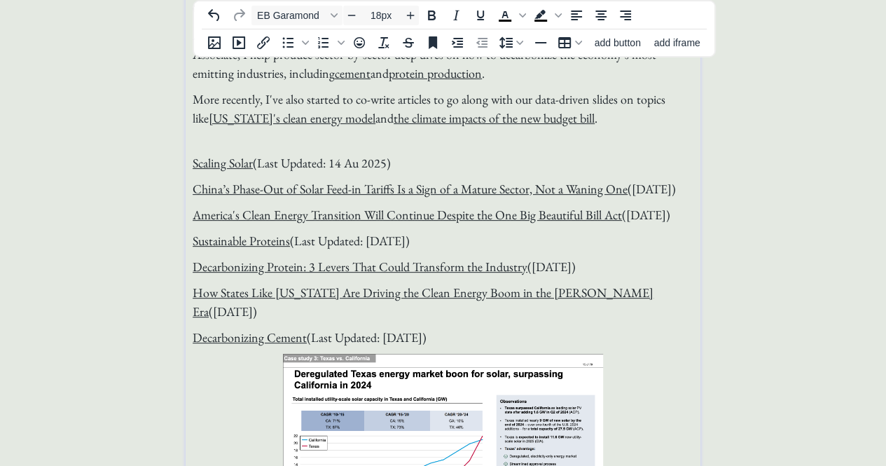
click at [473, 335] on p "Decarbonizing Cement (Last Updated: [DATE])" at bounding box center [443, 337] width 501 height 19
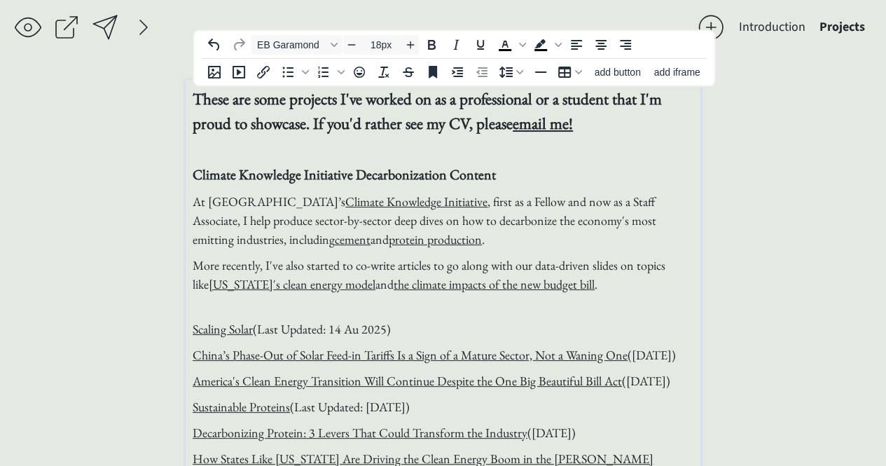
scroll to position [0, 0]
click at [589, 205] on span "At Columbia Business School’s Climate Knowledge Initiative , first as a Fellow …" at bounding box center [425, 221] width 464 height 54
click at [507, 245] on p "At Columbia Business School’s Climate Knowledge Initiative , first as a Fellow …" at bounding box center [443, 221] width 501 height 57
drag, startPoint x: 506, startPoint y: 243, endPoint x: 282, endPoint y: 240, distance: 223.4
click at [282, 240] on p "At Columbia Business School’s Climate Knowledge Initiative , first as a Fellow …" at bounding box center [443, 221] width 501 height 57
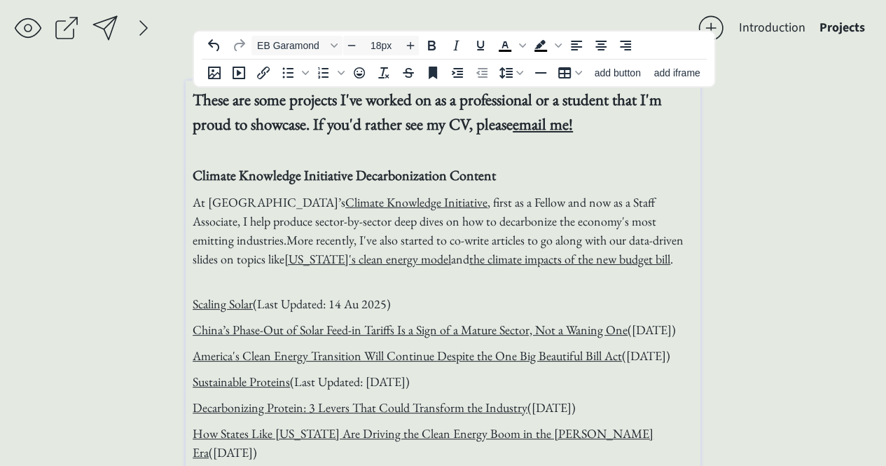
click at [659, 254] on p "At Columbia Business School’s Climate Knowledge Initiative , first as a Fellow …" at bounding box center [443, 240] width 501 height 95
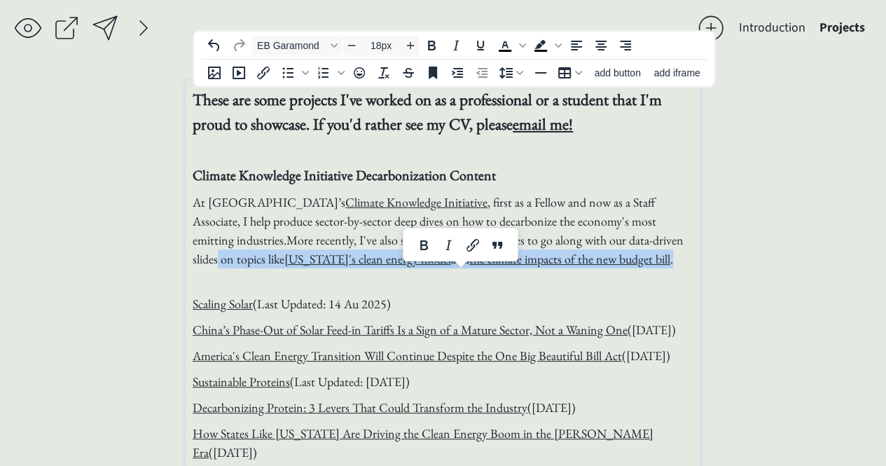
drag, startPoint x: 659, startPoint y: 254, endPoint x: 219, endPoint y: 257, distance: 439.8
click at [219, 257] on p "At Columbia Business School’s Climate Knowledge Initiative , first as a Fellow …" at bounding box center [443, 240] width 501 height 95
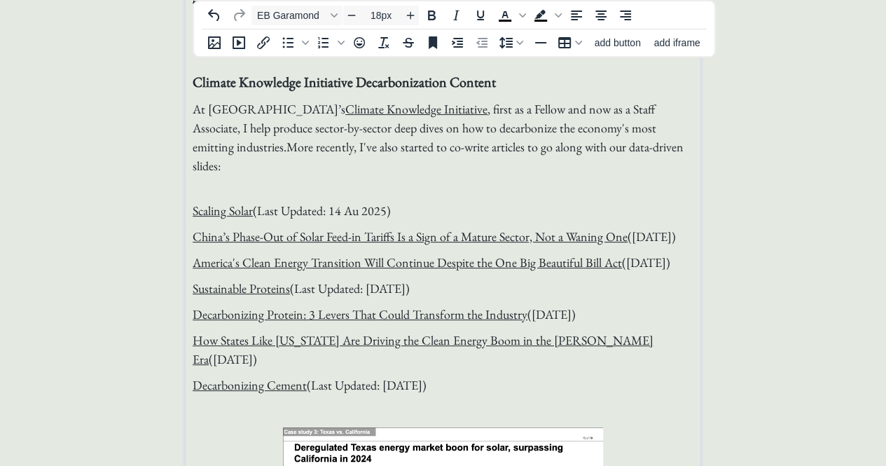
scroll to position [95, 0]
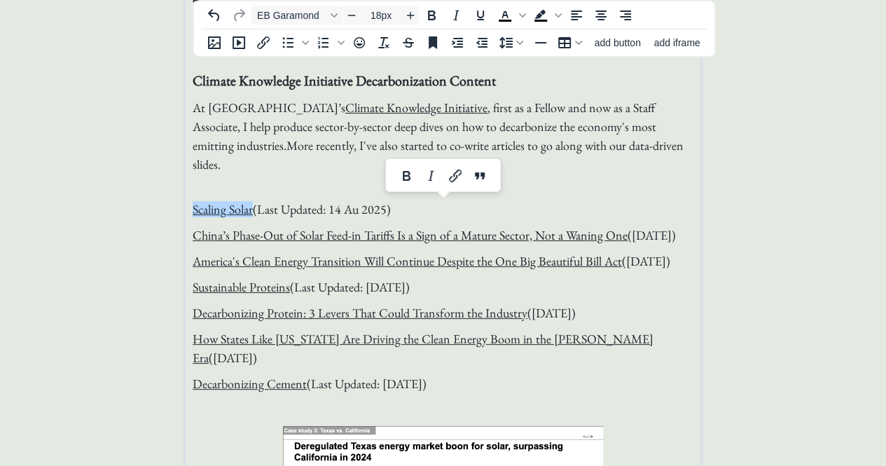
drag, startPoint x: 476, startPoint y: 391, endPoint x: 186, endPoint y: 206, distance: 344.5
click at [454, 16] on icon "Italic" at bounding box center [456, 15] width 17 height 17
click at [310, 170] on p "At Columbia Business School’s Climate Knowledge Initiative , first as a Fellow …" at bounding box center [443, 145] width 501 height 95
click at [298, 167] on p "At Columbia Business School’s Climate Knowledge Initiative , first as a Fellow …" at bounding box center [443, 145] width 501 height 95
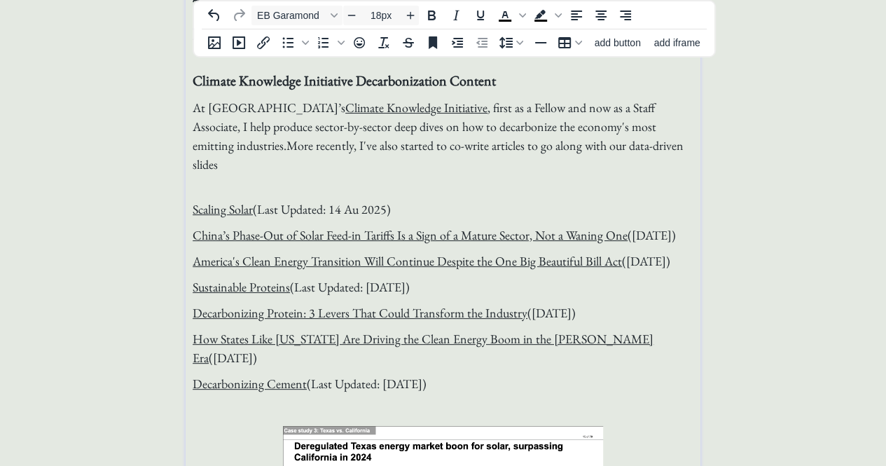
click at [359, 212] on span "Scaling Solar (Last Updated: 14 Au 2025)" at bounding box center [292, 209] width 198 height 16
click at [289, 144] on span "More recently, I've also started to co-write articles to go along with our data…" at bounding box center [438, 154] width 491 height 35
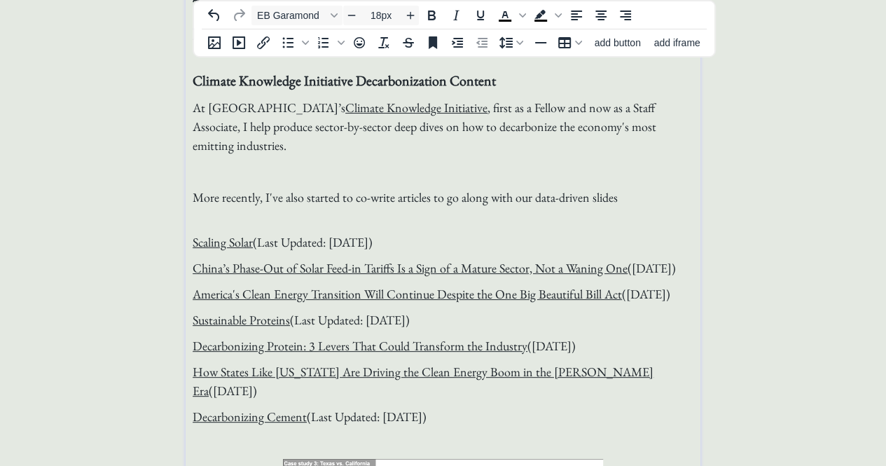
click at [289, 144] on p "At Columbia Business School’s Climate Knowledge Initiative , first as a Fellow …" at bounding box center [443, 126] width 501 height 57
drag, startPoint x: 424, startPoint y: 243, endPoint x: 188, endPoint y: 242, distance: 236.0
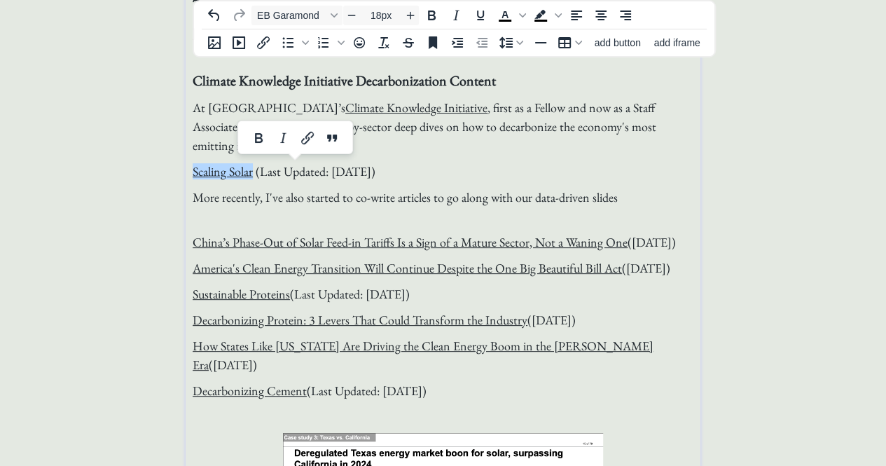
click at [405, 172] on p "Scaling Solar (Last Updated: [DATE])" at bounding box center [443, 171] width 501 height 19
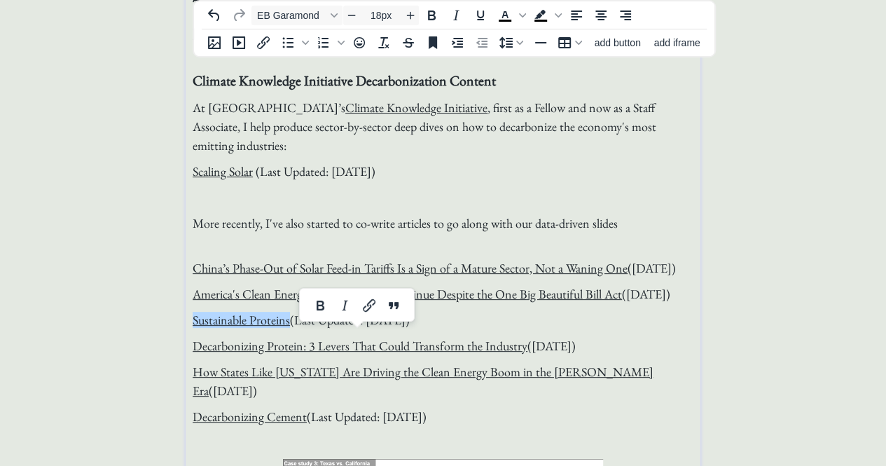
drag, startPoint x: 440, startPoint y: 338, endPoint x: 174, endPoint y: 347, distance: 266.3
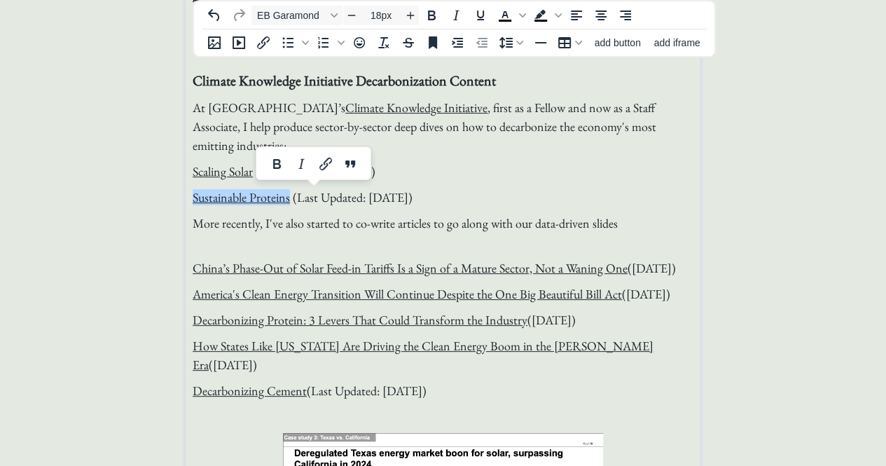
click at [445, 199] on p "Sustainable Proteins (Last Updated: [DATE])" at bounding box center [443, 197] width 501 height 19
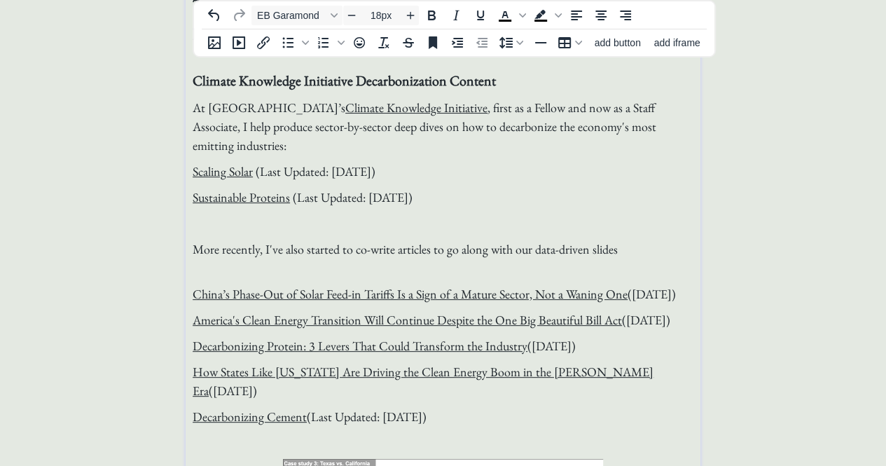
scroll to position [144, 0]
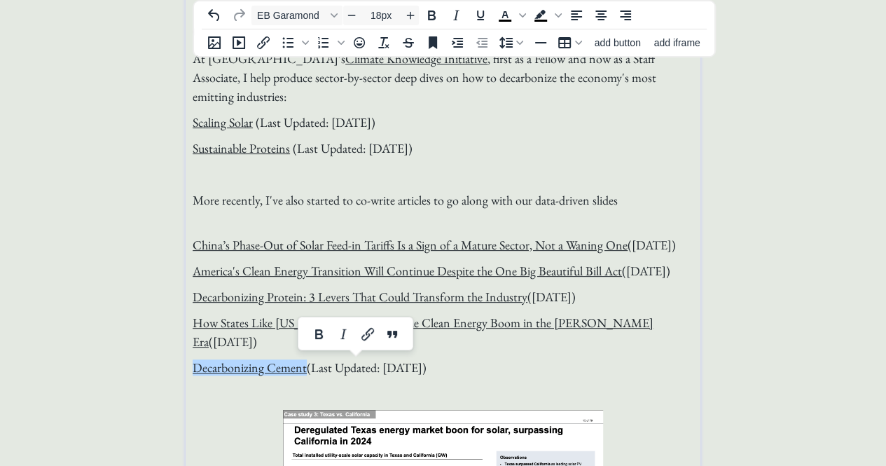
drag, startPoint x: 485, startPoint y: 371, endPoint x: 171, endPoint y: 373, distance: 314.5
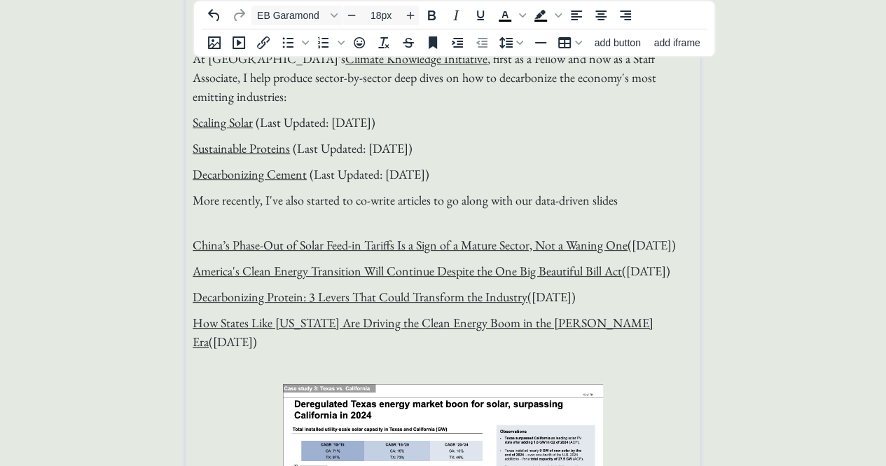
click at [473, 174] on p "Decarbonizing Cement (Last Updated: [DATE])" at bounding box center [443, 174] width 501 height 19
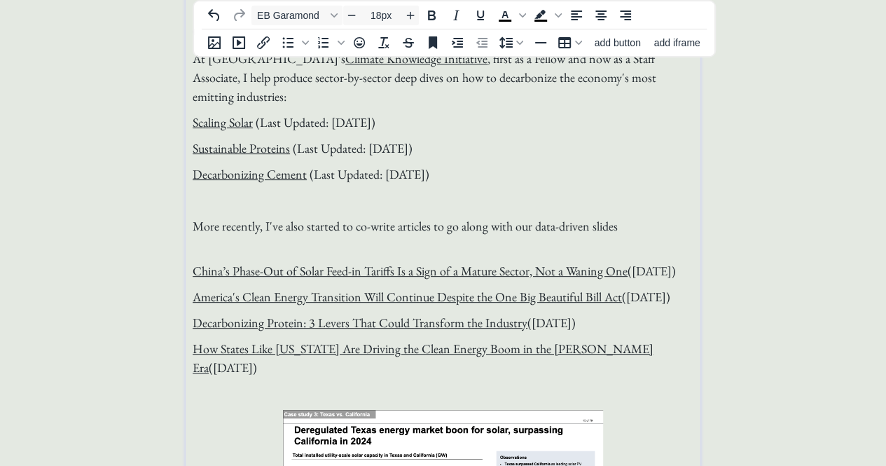
click at [405, 242] on p "More recently, I've also started to co-write articles to go along with our data…" at bounding box center [443, 235] width 501 height 38
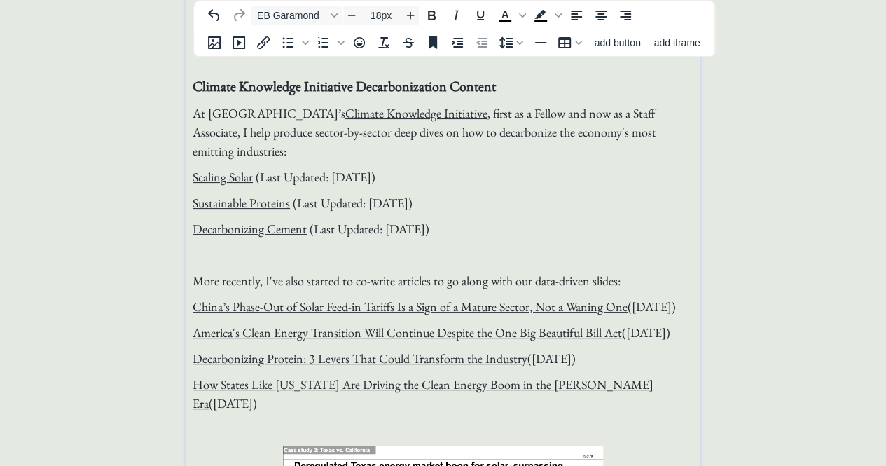
scroll to position [86, 0]
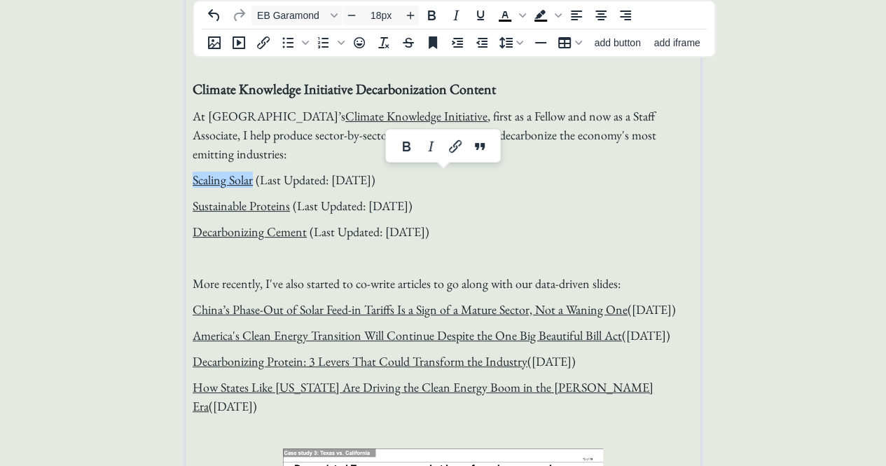
drag, startPoint x: 468, startPoint y: 232, endPoint x: 173, endPoint y: 174, distance: 300.4
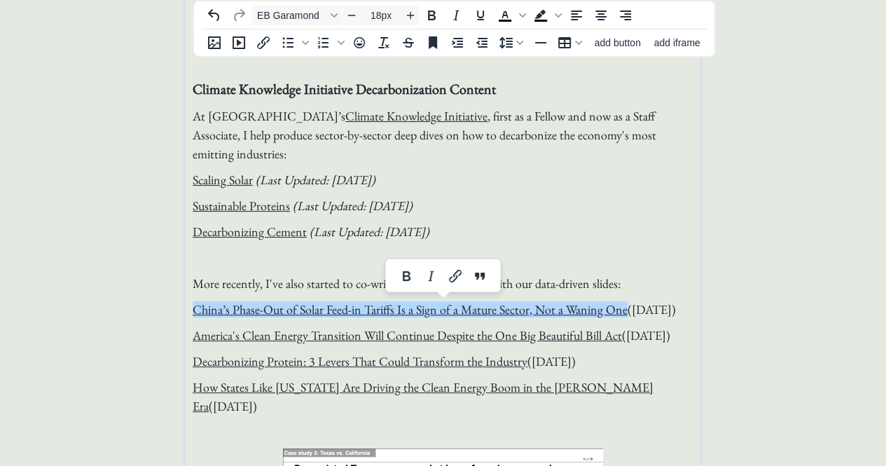
drag, startPoint x: 661, startPoint y: 405, endPoint x: 179, endPoint y: 314, distance: 490.2
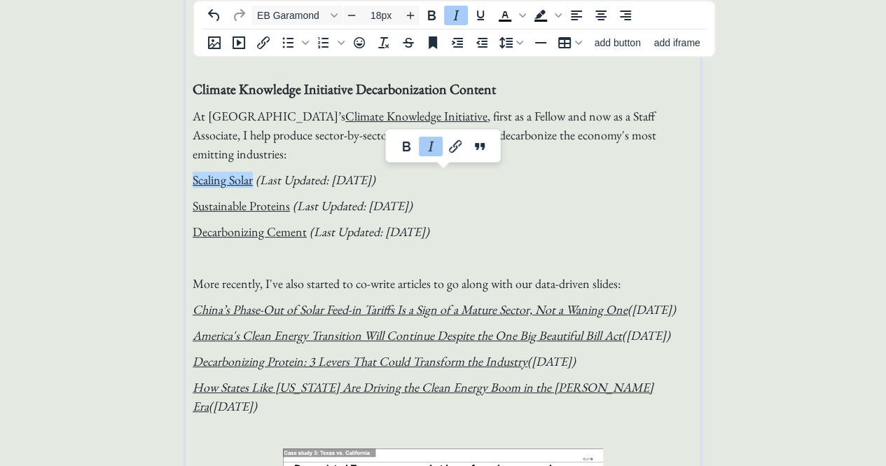
drag, startPoint x: 477, startPoint y: 223, endPoint x: 133, endPoint y: 166, distance: 348.6
click at [263, 286] on span "More recently, I've also started to co-write articles to go along with our data…" at bounding box center [407, 283] width 428 height 16
click at [296, 172] on span "(Last Updated: [DATE])" at bounding box center [314, 180] width 123 height 16
click at [484, 319] on p "China’s Phase-Out of Solar Feed-in Tariffs Is a Sign of a Mature Sector, Not a …" at bounding box center [443, 309] width 501 height 19
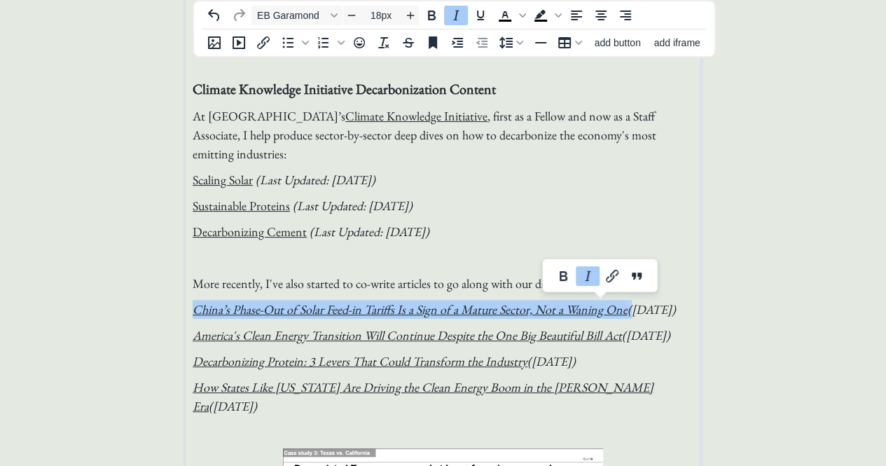
drag, startPoint x: 626, startPoint y: 306, endPoint x: 133, endPoint y: 305, distance: 493.1
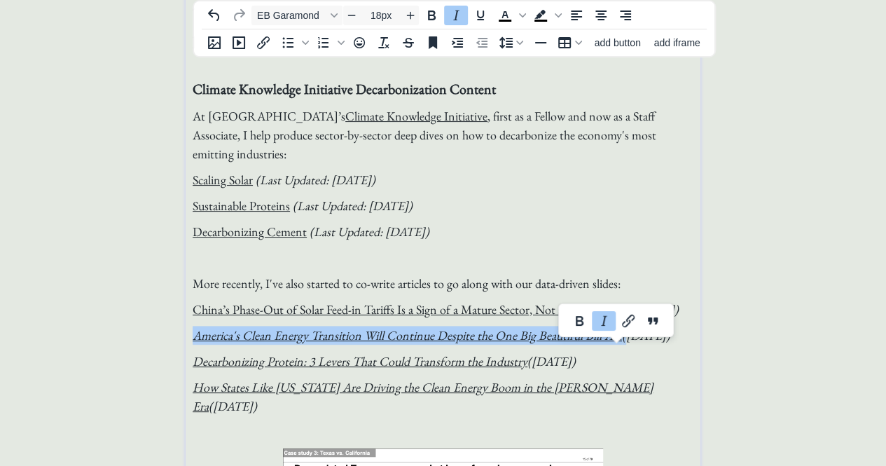
drag, startPoint x: 622, startPoint y: 355, endPoint x: 169, endPoint y: 353, distance: 452.4
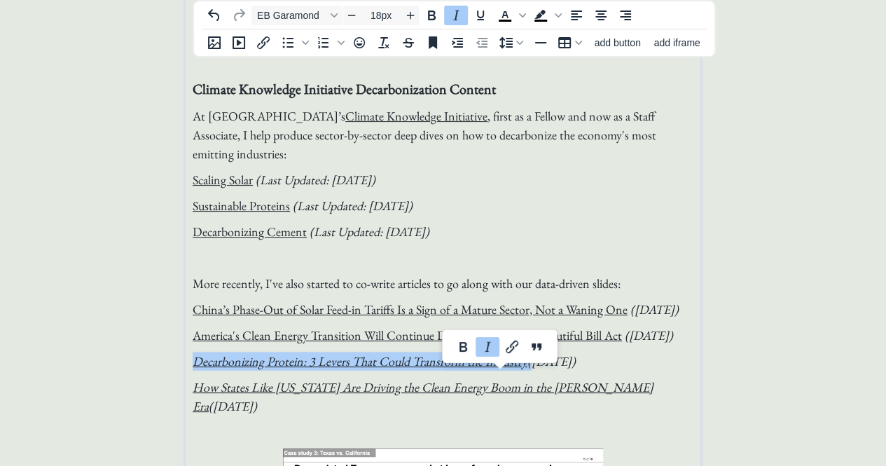
drag, startPoint x: 525, startPoint y: 385, endPoint x: 118, endPoint y: 382, distance: 406.9
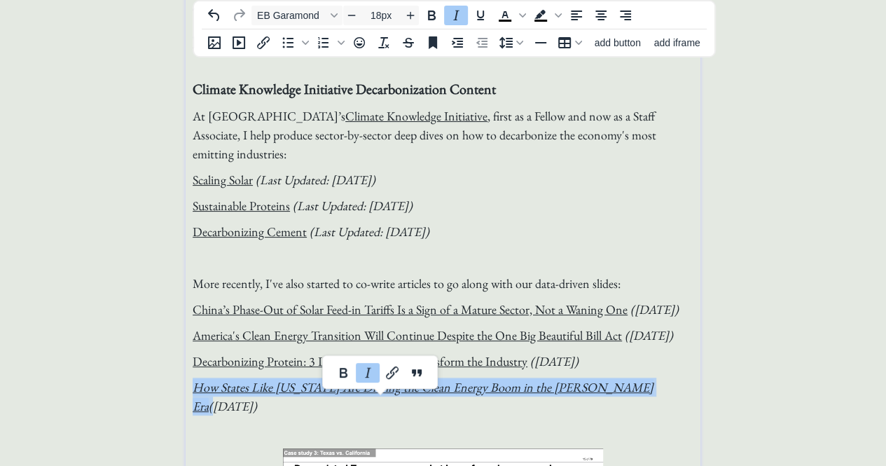
drag, startPoint x: 567, startPoint y: 406, endPoint x: 160, endPoint y: 408, distance: 407.6
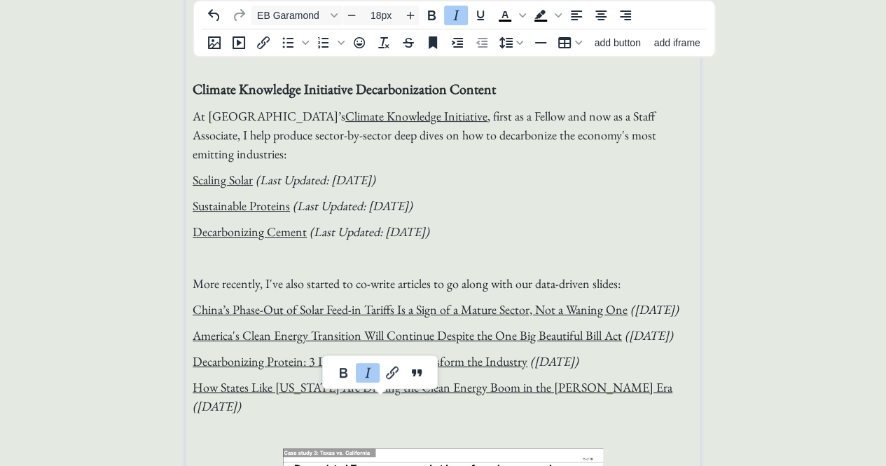
click at [241, 411] on span "([DATE])" at bounding box center [217, 406] width 48 height 16
click at [658, 408] on p "How States Like [US_STATE] Are Driving the Clean Energy Boom in the [PERSON_NAM…" at bounding box center [443, 396] width 501 height 38
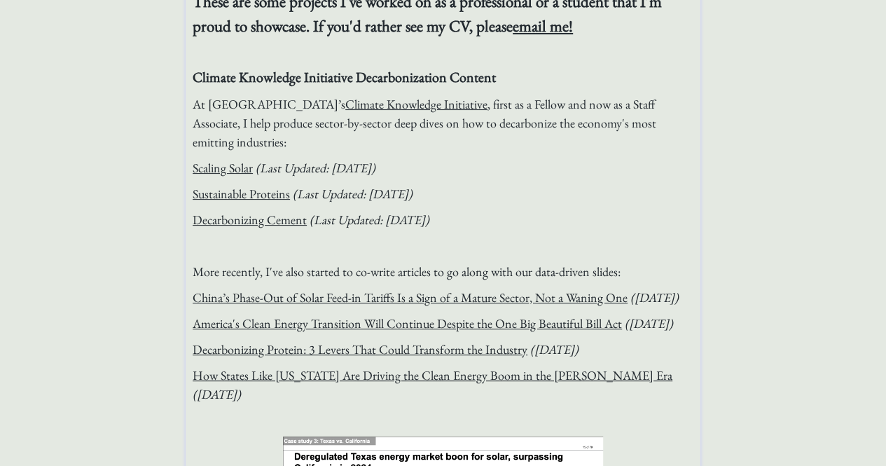
scroll to position [0, 0]
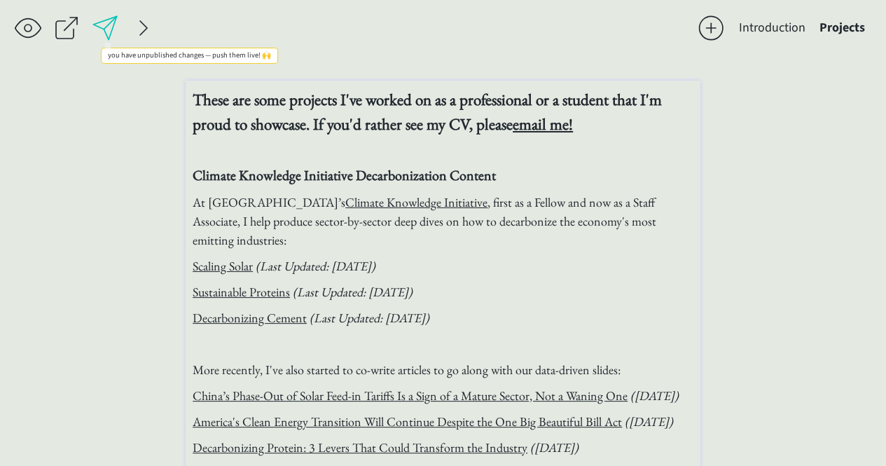
click at [106, 29] on div at bounding box center [105, 28] width 28 height 28
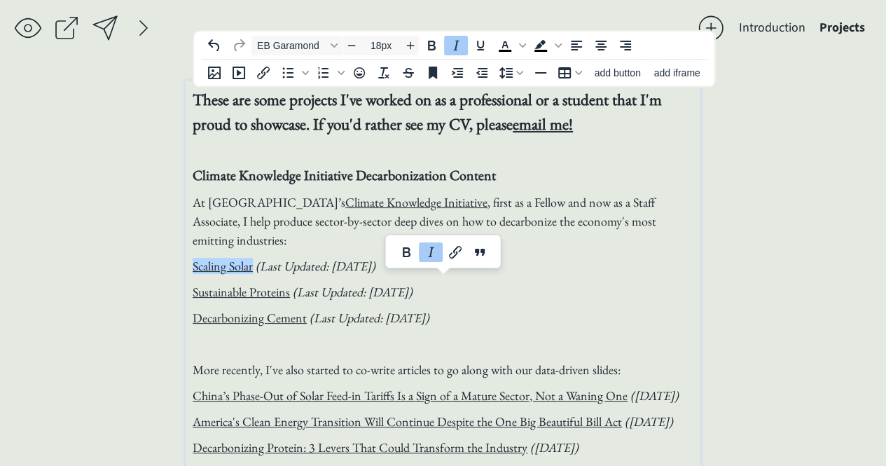
drag, startPoint x: 458, startPoint y: 318, endPoint x: 178, endPoint y: 260, distance: 286.1
click at [284, 71] on icon "Bullet list" at bounding box center [287, 72] width 17 height 17
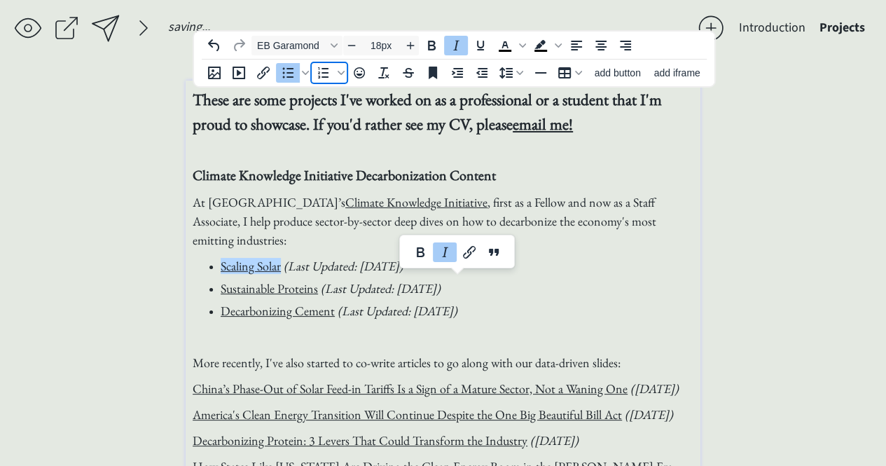
click at [320, 75] on icon "Numbered list" at bounding box center [323, 72] width 17 height 17
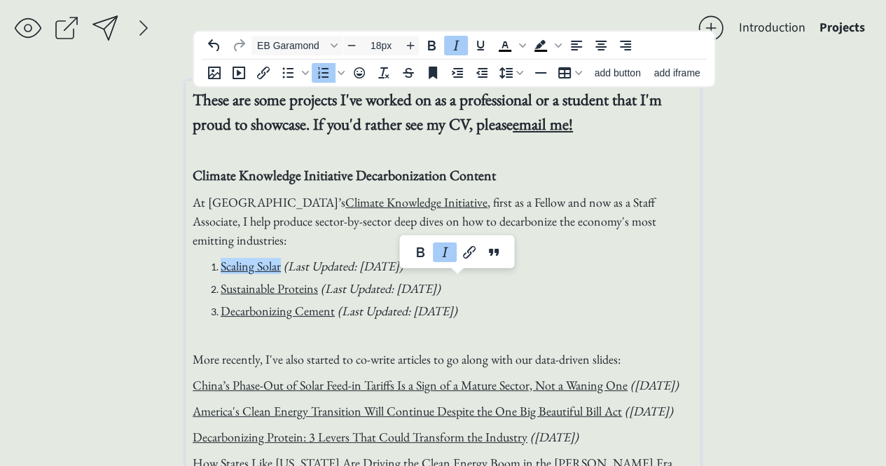
click at [509, 307] on li "Decarbonizing Cement (Last Updated: [DATE])" at bounding box center [457, 310] width 473 height 19
click at [440, 283] on span "(Last Updated: [DATE])" at bounding box center [379, 288] width 123 height 16
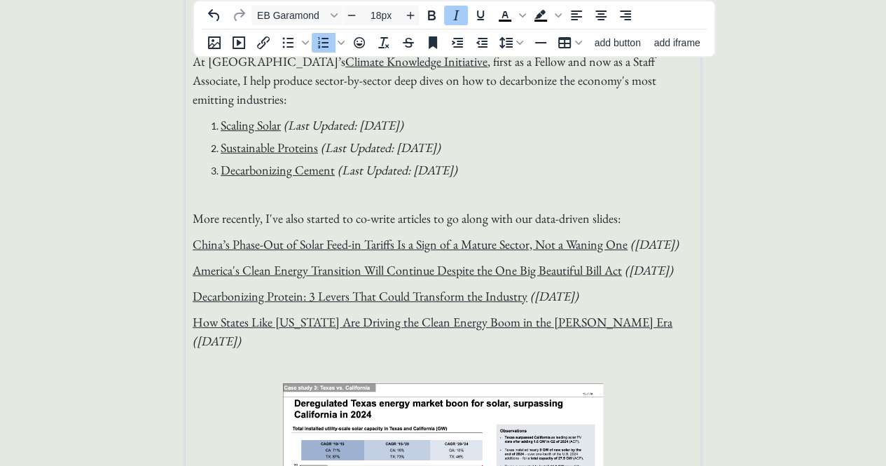
scroll to position [140, 0]
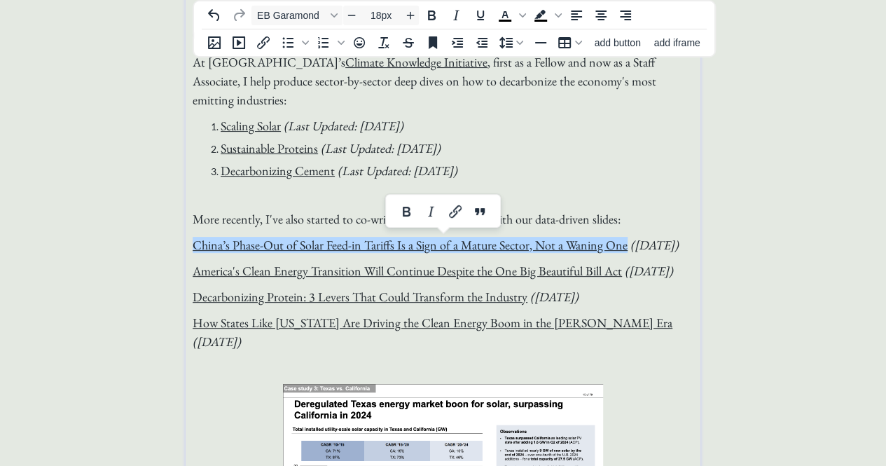
drag, startPoint x: 644, startPoint y: 347, endPoint x: 181, endPoint y: 253, distance: 472.4
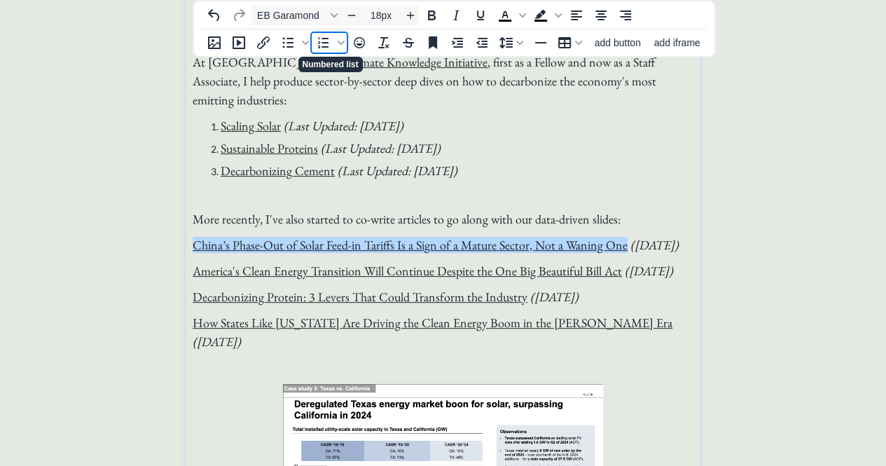
click at [319, 39] on icon "Numbered list" at bounding box center [323, 42] width 17 height 17
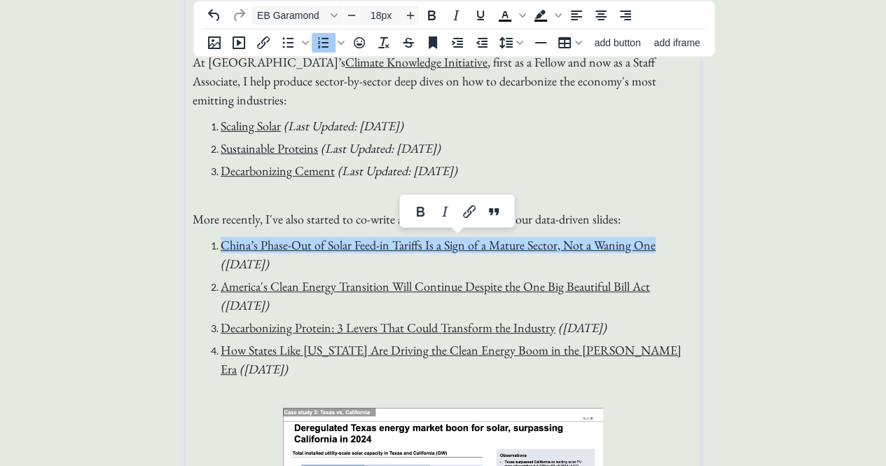
click at [361, 306] on li "America's Clean Energy Transition Will Continue Despite the One Big Beautiful B…" at bounding box center [457, 296] width 473 height 38
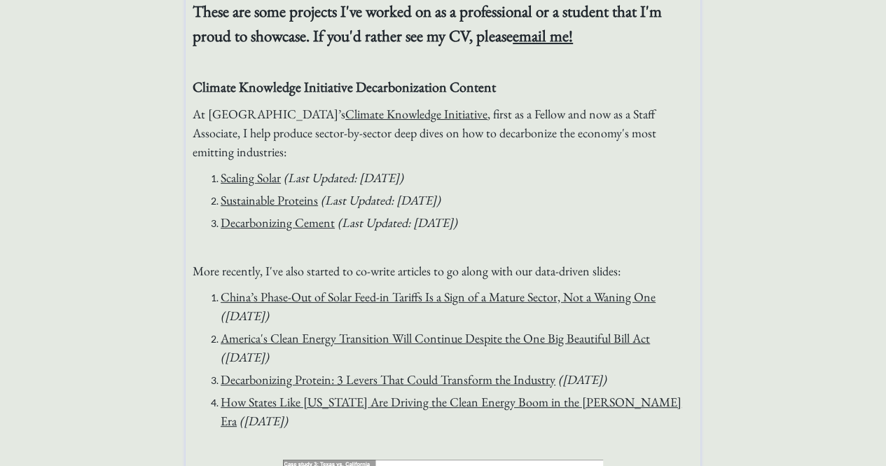
scroll to position [0, 0]
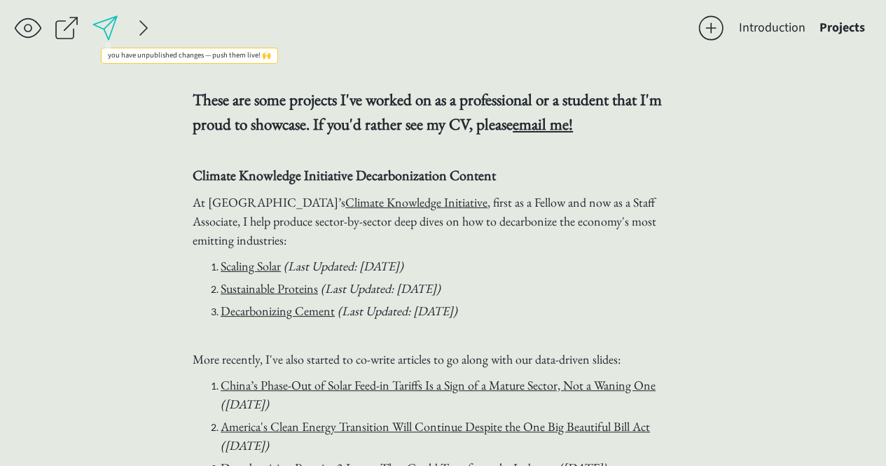
click at [105, 33] on div at bounding box center [105, 28] width 28 height 28
click at [794, 22] on button "Introduction" at bounding box center [772, 28] width 81 height 28
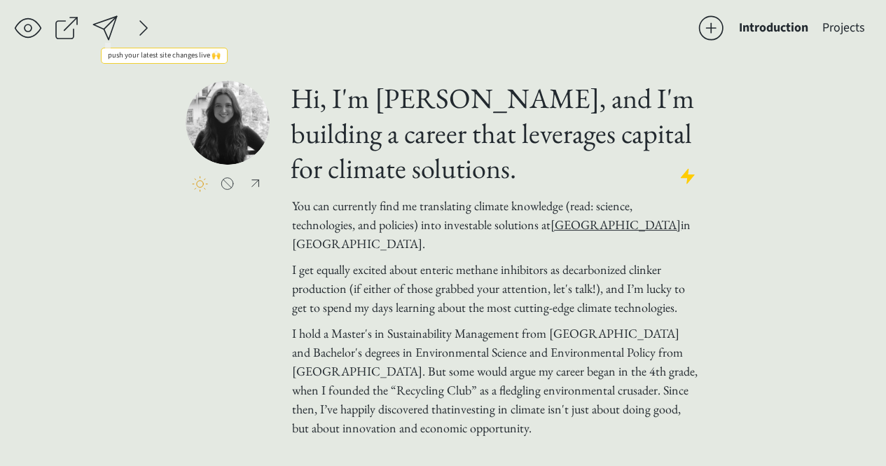
click at [115, 25] on div at bounding box center [105, 28] width 28 height 28
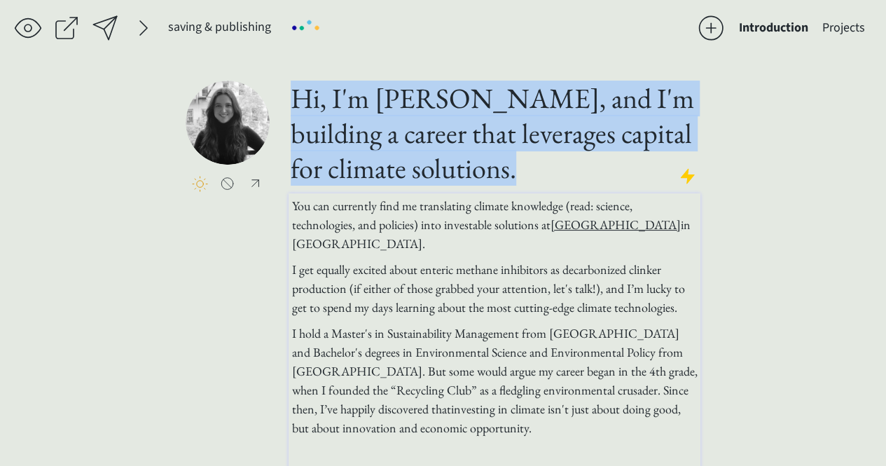
drag, startPoint x: 109, startPoint y: 228, endPoint x: 354, endPoint y: 288, distance: 252.3
click at [354, 288] on div "saving & publishing saved & published! 👍 saving... Introduction Projects click …" at bounding box center [443, 278] width 886 height 556
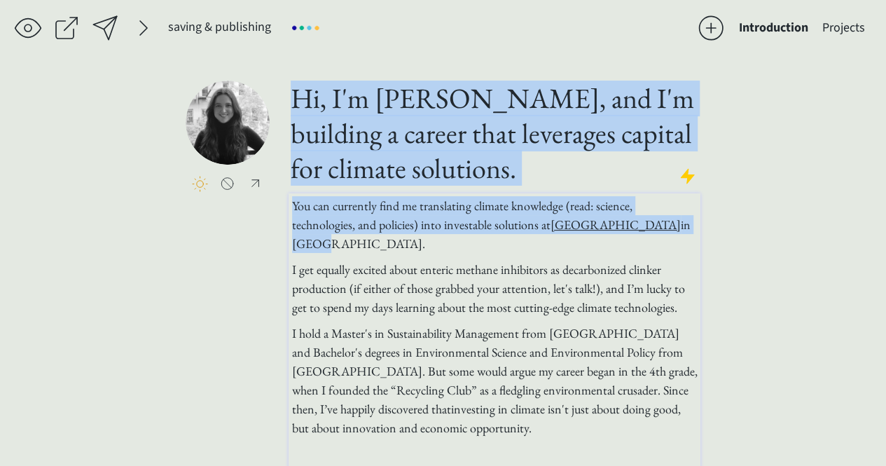
click at [356, 287] on span "I get equally excited about enteric methane inhibitors as decarbonized clinker …" at bounding box center [488, 288] width 393 height 54
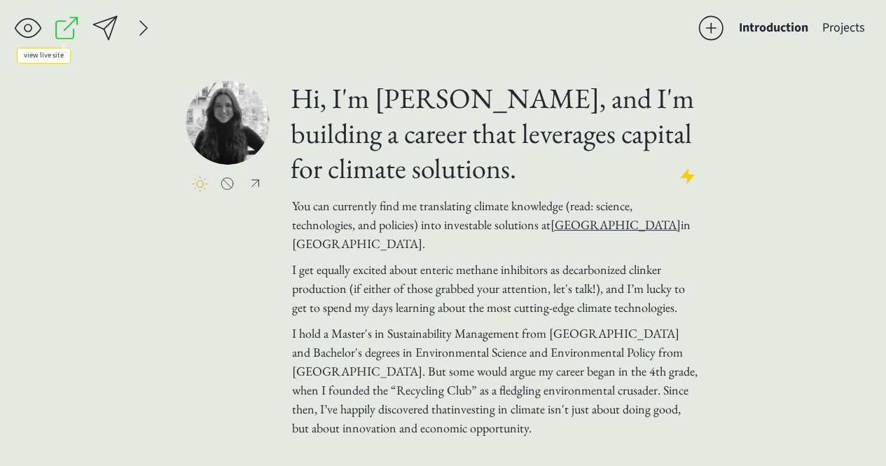
click at [55, 33] on div at bounding box center [67, 28] width 28 height 28
